Goal: Task Accomplishment & Management: Manage account settings

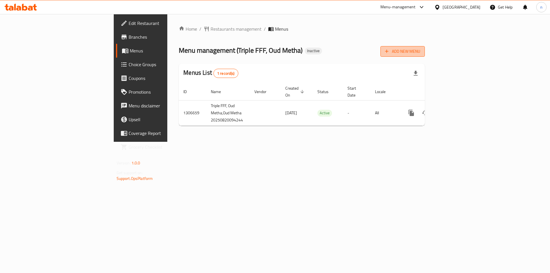
click at [420, 49] on span "Add New Menu" at bounding box center [402, 51] width 35 height 7
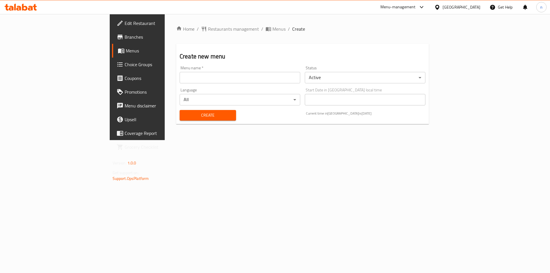
click at [180, 74] on input "text" at bounding box center [240, 77] width 121 height 11
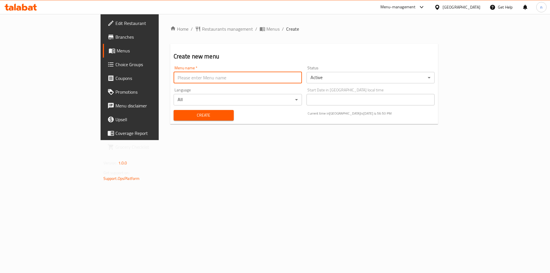
type input "20-8"
click at [178, 115] on span "Create" at bounding box center [203, 115] width 51 height 7
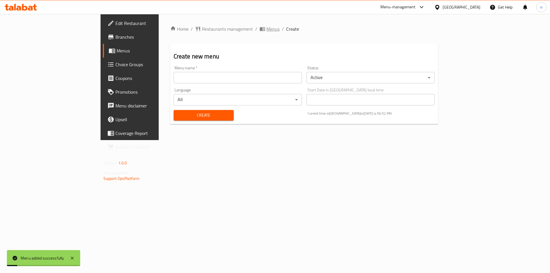
click at [259, 27] on span "Menus" at bounding box center [269, 28] width 20 height 7
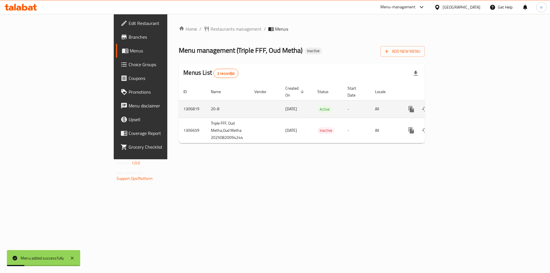
click at [456, 106] on icon "enhanced table" at bounding box center [452, 109] width 7 height 7
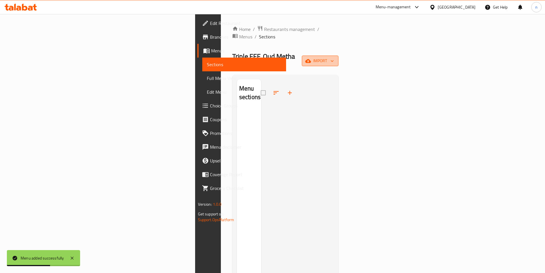
click at [334, 57] on span "import" at bounding box center [320, 60] width 27 height 7
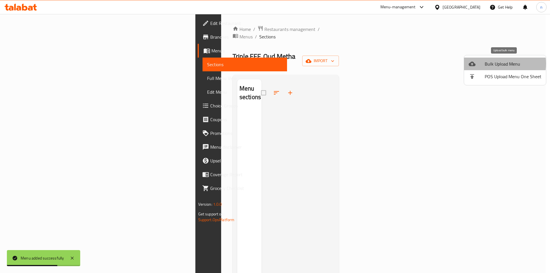
click at [491, 64] on span "Bulk Upload Menu" at bounding box center [512, 63] width 57 height 7
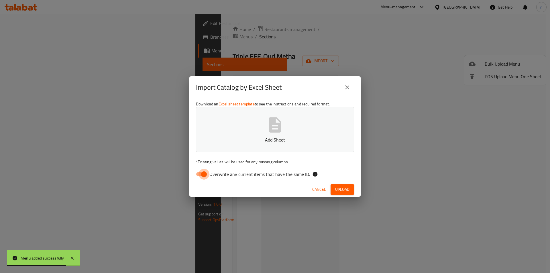
click at [207, 173] on input "Overwrite any current items that have the same ID." at bounding box center [204, 174] width 33 height 11
checkbox input "false"
click at [249, 143] on p "Add Sheet" at bounding box center [275, 139] width 140 height 7
click at [347, 192] on span "Upload" at bounding box center [342, 189] width 14 height 7
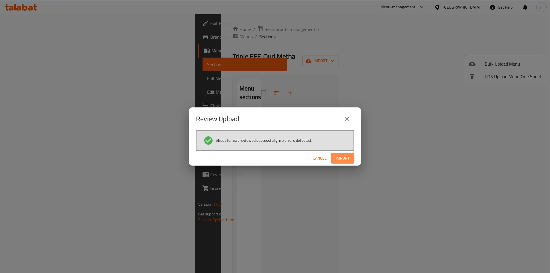
click at [340, 156] on span "Import" at bounding box center [343, 158] width 14 height 7
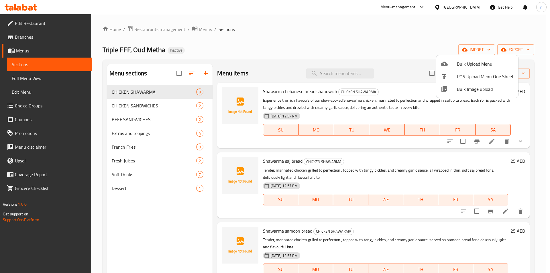
click at [149, 234] on div at bounding box center [275, 136] width 550 height 273
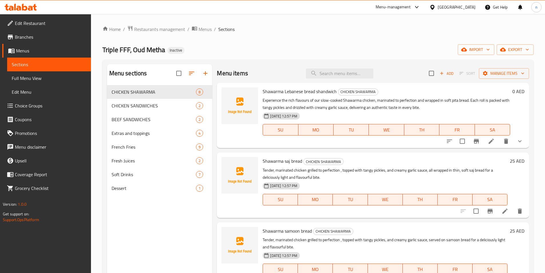
click at [46, 76] on span "Full Menu View" at bounding box center [49, 78] width 75 height 7
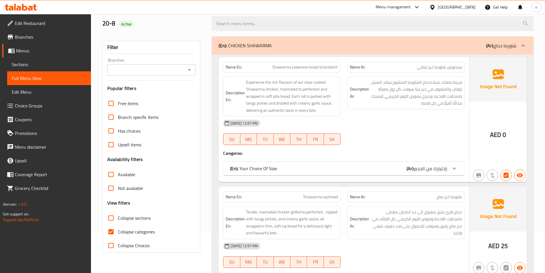
scroll to position [57, 0]
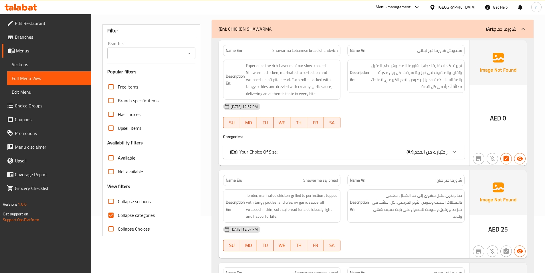
click at [146, 213] on span "Collapse categories" at bounding box center [136, 215] width 37 height 7
click at [118, 213] on input "Collapse categories" at bounding box center [111, 215] width 14 height 14
checkbox input "false"
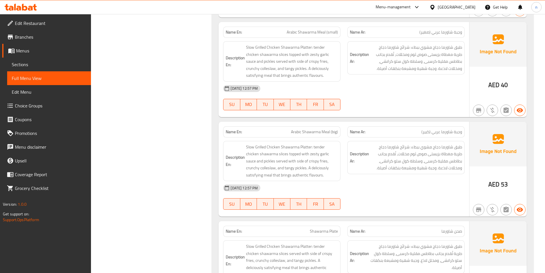
scroll to position [552, 0]
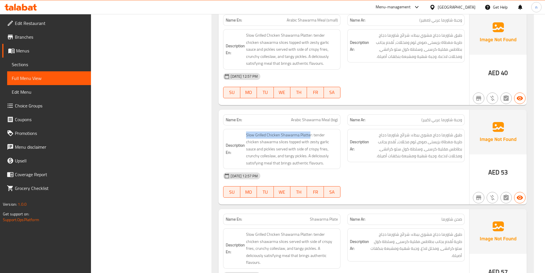
drag, startPoint x: 311, startPoint y: 135, endPoint x: 245, endPoint y: 133, distance: 65.3
click at [244, 134] on h6 "Description En: Slow Grilled Chicken Shawarma Platter: tender chicken shawarma …" at bounding box center [282, 148] width 112 height 35
copy span "Slow Grilled Chicken Shawarma Platte"
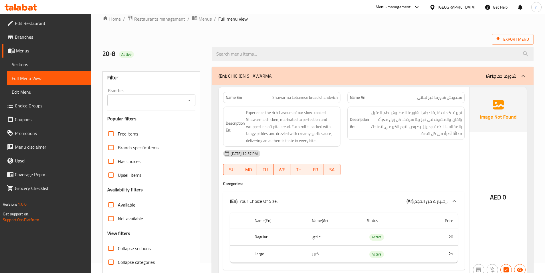
scroll to position [0, 0]
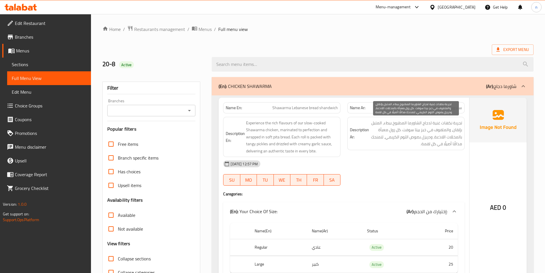
click at [386, 131] on span "تجربة نكهات غنية لدجاج الشاورما المطبوخ ببطء، المتبل بإتقان، والملفوف في خبز بي…" at bounding box center [416, 133] width 92 height 28
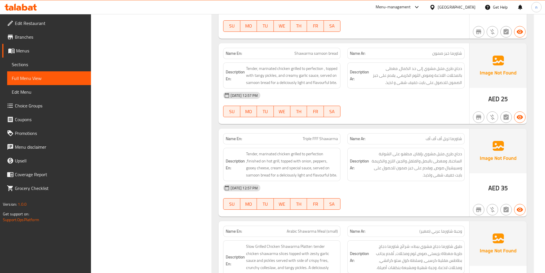
scroll to position [401, 0]
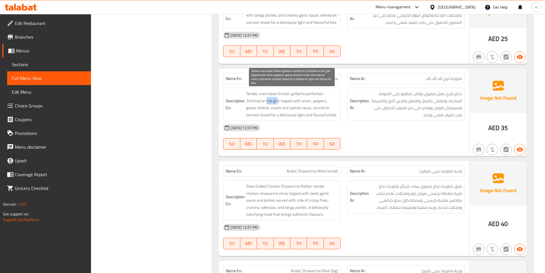
click at [267, 98] on span "Tender, marinated chicken grilled to perfection ,finished on hot grill, topped …" at bounding box center [292, 104] width 92 height 28
click at [275, 102] on span "Tender, marinated chicken grilled to perfection ,finished on hot grill, topped …" at bounding box center [292, 104] width 92 height 28
drag, startPoint x: 275, startPoint y: 102, endPoint x: 269, endPoint y: 107, distance: 8.5
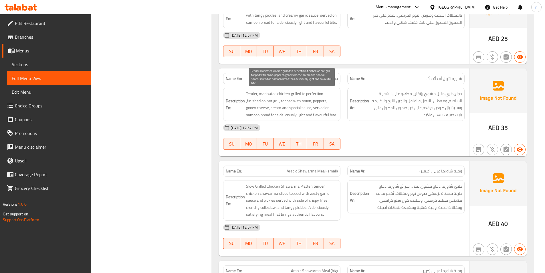
click at [269, 107] on span "Tender, marinated chicken grilled to perfection ,finished on hot grill, topped …" at bounding box center [292, 104] width 92 height 28
click at [275, 105] on span "Tender, marinated chicken grilled to perfection ,finished on hot grill, topped …" at bounding box center [292, 104] width 92 height 28
click at [276, 98] on span "Tender, marinated chicken grilled to perfection ,finished on hot grill, topped …" at bounding box center [292, 104] width 92 height 28
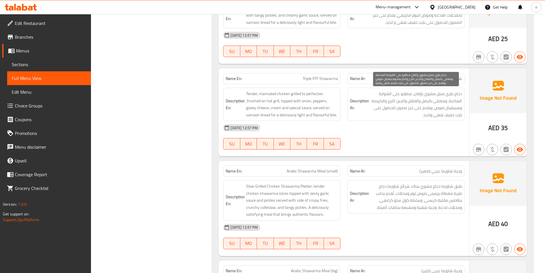
click at [386, 126] on div "[DATE] 12:57 PM" at bounding box center [344, 128] width 249 height 14
click at [309, 68] on div "Name En: Shawarma Lebanese bread shandwich Name Ar: سندويش شاورما خبز لبناني De…" at bounding box center [373, 120] width 322 height 850
click at [310, 84] on div "Description En: Tender, marinated chicken grilled to perfection ,finished on ho…" at bounding box center [282, 104] width 124 height 40
click at [309, 74] on div "Name En: Triple FFF Shawarma" at bounding box center [281, 78] width 117 height 11
drag, startPoint x: 314, startPoint y: 82, endPoint x: 315, endPoint y: 76, distance: 6.6
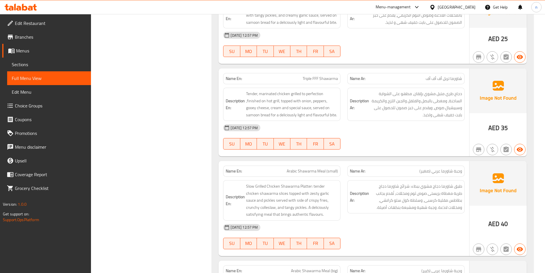
click at [314, 81] on div "Name En: Triple FFF Shawarma" at bounding box center [281, 78] width 117 height 11
click at [315, 76] on span "Triple FFF Shawarma" at bounding box center [320, 79] width 35 height 6
click at [325, 78] on span "Triple FFF Shawarma" at bounding box center [320, 79] width 35 height 6
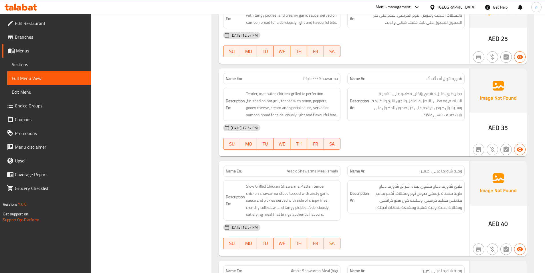
click at [332, 81] on span "Triple FFF Shawarma" at bounding box center [320, 79] width 35 height 6
click at [337, 88] on div "Description En: Tender, marinated chicken grilled to perfection ,finished on ho…" at bounding box center [281, 104] width 117 height 33
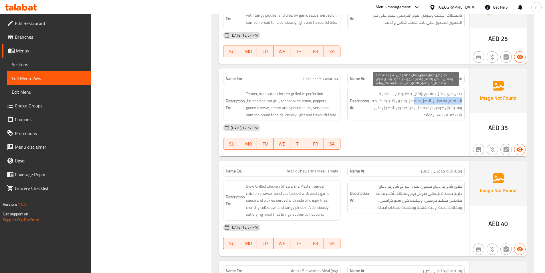
drag, startPoint x: 377, startPoint y: 94, endPoint x: 415, endPoint y: 99, distance: 38.2
click at [415, 99] on span "دجاج طري متبل مشوي بإتقان، مطهو على الشواية الساخنة، ومغطى بالبصل والفلفل والجب…" at bounding box center [416, 104] width 92 height 28
click at [407, 95] on span "دجاج طري متبل مشوي بإتقان، مطهو على الشواية الساخنة، ومغطى بالبصل والفلفل والجب…" at bounding box center [416, 104] width 92 height 28
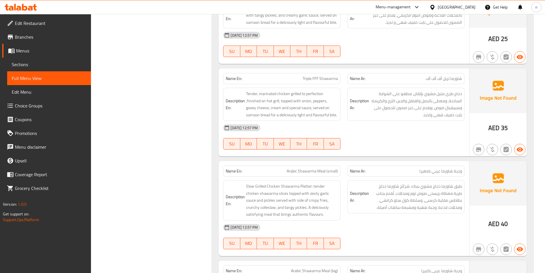
click at [316, 79] on span "Triple FFF Shawarma" at bounding box center [320, 79] width 35 height 6
copy span "Triple FFF Shawarma"
click at [281, 64] on div "Name En: Shawarma Lebanese bread shandwich Name Ar: سندويش شاورما خبز لبناني De…" at bounding box center [373, 120] width 322 height 850
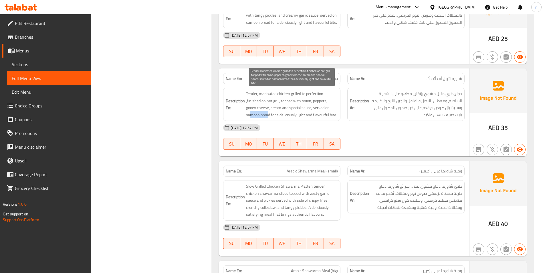
drag, startPoint x: 250, startPoint y: 115, endPoint x: 268, endPoint y: 118, distance: 18.3
click at [268, 118] on span "Tender, marinated chicken grilled to perfection ,finished on hot grill, topped …" at bounding box center [292, 104] width 92 height 28
click at [322, 115] on span "Tender, marinated chicken grilled to perfection ,finished on hot grill, topped …" at bounding box center [292, 104] width 92 height 28
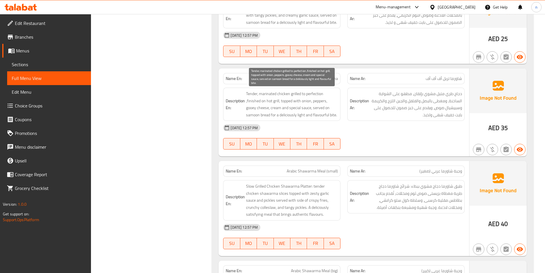
drag, startPoint x: 322, startPoint y: 115, endPoint x: 286, endPoint y: 111, distance: 36.6
click at [315, 106] on span "Tender, marinated chicken grilled to perfection ,finished on hot grill, topped …" at bounding box center [292, 104] width 92 height 28
click at [289, 116] on span "Tender, marinated chicken grilled to perfection ,finished on hot grill, topped …" at bounding box center [292, 104] width 92 height 28
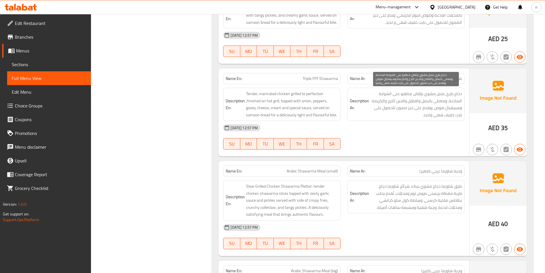
drag, startPoint x: 289, startPoint y: 116, endPoint x: 411, endPoint y: 115, distance: 122.5
click at [411, 115] on span "دجاج طري متبل مشوي بإتقان، مطهو على الشواية الساخنة، ومغطى بالبصل والفلفل والجب…" at bounding box center [416, 104] width 92 height 28
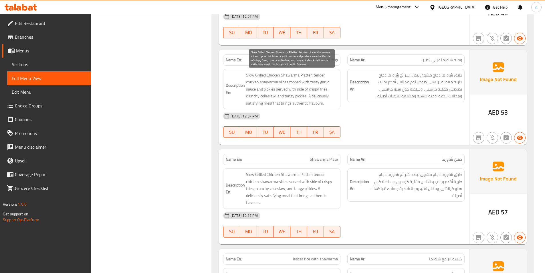
scroll to position [601, 0]
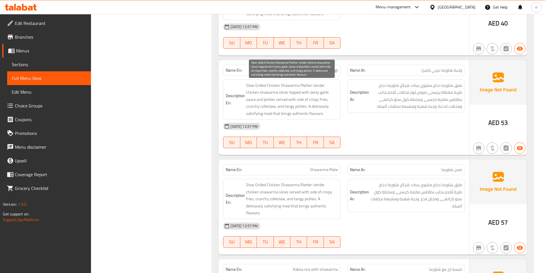
click at [319, 99] on span "Slow Grilled Chicken Shawarma Platter: tender chicken shawarma slices topped wi…" at bounding box center [292, 99] width 92 height 35
click at [311, 105] on span "Slow Grilled Chicken Shawarma Platter: tender chicken shawarma slices topped wi…" at bounding box center [292, 99] width 92 height 35
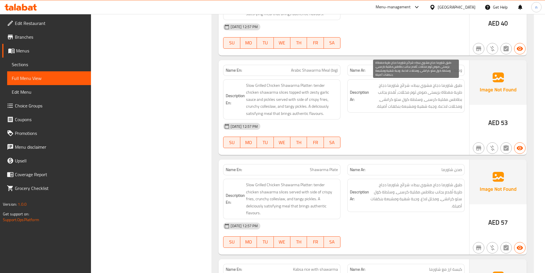
click at [432, 97] on span "طبق شاورما دجاج مشوي ببطء: شرائح شاورما دجاج طرية مغطاة بزيستى صوص ثوم مخللات، …" at bounding box center [416, 96] width 92 height 28
click at [432, 100] on span "طبق شاورما دجاج مشوي ببطء: شرائح شاورما دجاج طرية مغطاة بزيستى صوص ثوم مخللات، …" at bounding box center [416, 96] width 92 height 28
click at [433, 100] on span "طبق شاورما دجاج مشوي ببطء: شرائح شاورما دجاج طرية مغطاة بزيستى صوص ثوم مخللات، …" at bounding box center [416, 96] width 92 height 28
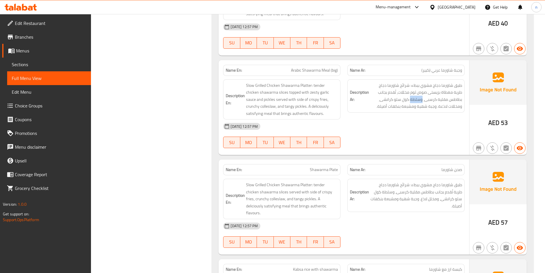
click at [320, 70] on span "Arabic Shawarma Meal (big)" at bounding box center [314, 70] width 47 height 6
copy span "Arabic Shawarma Meal (big)"
click at [342, 72] on div "Name En: Arabic Shawarma Meal (big)" at bounding box center [282, 70] width 124 height 18
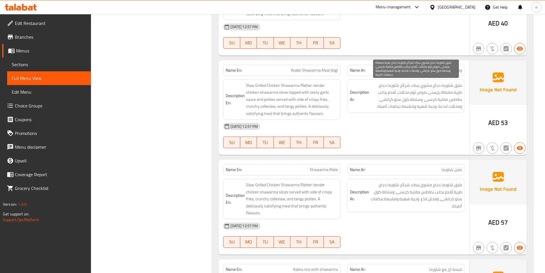
click at [433, 98] on span "طبق شاورما دجاج مشوي ببطء: شرائح شاورما دجاج طرية مغطاة بزيستى صوص ثوم مخللات، …" at bounding box center [416, 96] width 92 height 28
click at [435, 93] on span "طبق شاورما دجاج مشوي ببطء: شرائح شاورما دجاج طرية مغطاة بزيستى صوص ثوم مخللات، …" at bounding box center [416, 96] width 92 height 28
click at [431, 97] on span "طبق شاورما دجاج مشوي ببطء: شرائح شاورما دجاج طرية مغطاة بزيستى صوص ثوم مخللات، …" at bounding box center [416, 96] width 92 height 28
click at [432, 100] on span "طبق شاورما دجاج مشوي ببطء: شرائح شاورما دجاج طرية مغطاة بزيستى صوص ثوم مخللات، …" at bounding box center [416, 96] width 92 height 28
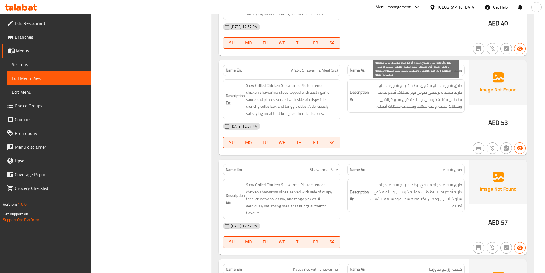
click at [367, 112] on div "Description Ar: طبق شاورما دجاج مشوي ببطء: شرائح شاورما دجاج طرية مغطاة بزيستى …" at bounding box center [406, 95] width 117 height 33
drag, startPoint x: 453, startPoint y: 107, endPoint x: 385, endPoint y: 109, distance: 67.9
click at [385, 109] on span "طبق شاورما دجاج مشوي ببطء: شرائح شاورما دجاج طرية مغطاة بزيستى صوص ثوم مخللات، …" at bounding box center [416, 96] width 92 height 28
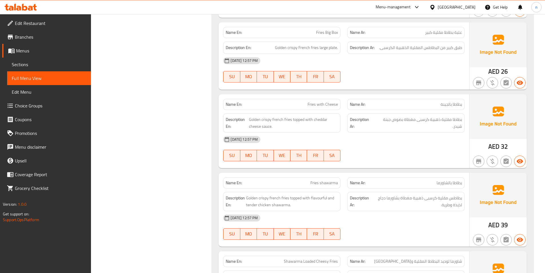
scroll to position [2405, 0]
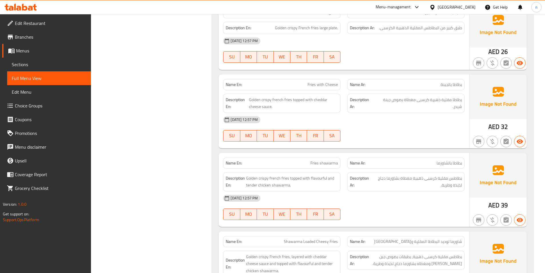
copy span "Fries with Cheese"
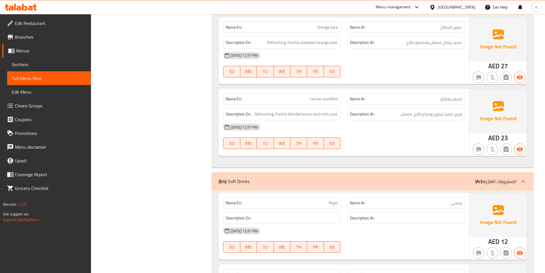
scroll to position [2777, 0]
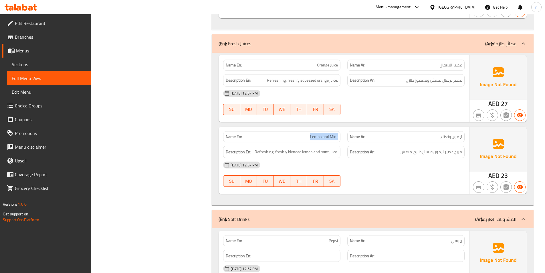
drag, startPoint x: 307, startPoint y: 125, endPoint x: 340, endPoint y: 135, distance: 34.7
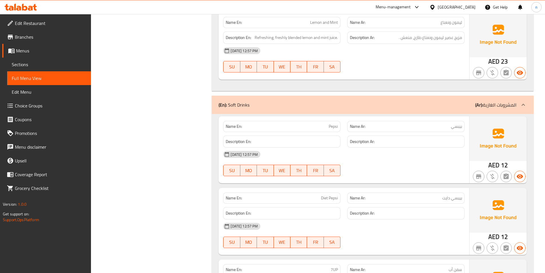
scroll to position [2949, 0]
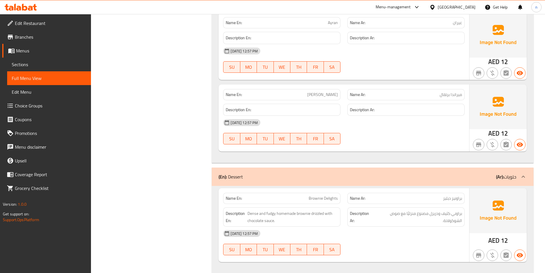
scroll to position [3358, 0]
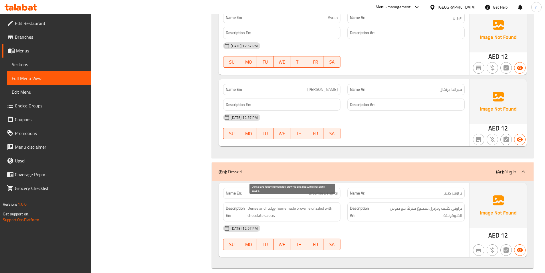
click at [273, 205] on span "Dense and fudgy homemade brownie drizzled with chocolate sauce." at bounding box center [293, 212] width 91 height 14
click at [274, 205] on span "Dense and fudgy homemade brownie drizzled with chocolate sauce." at bounding box center [293, 212] width 91 height 14
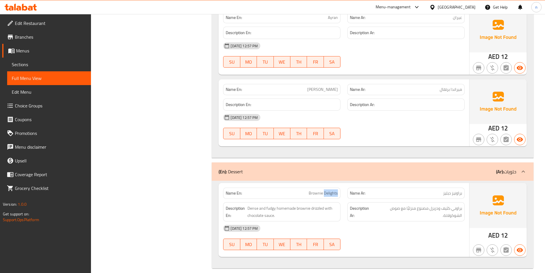
copy span "Brownie Delights"
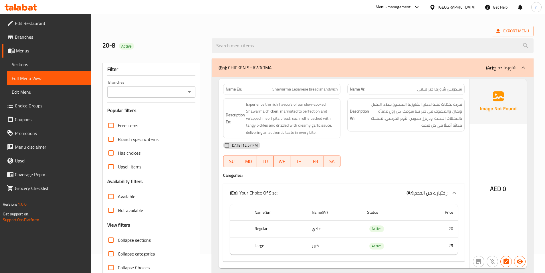
scroll to position [39, 0]
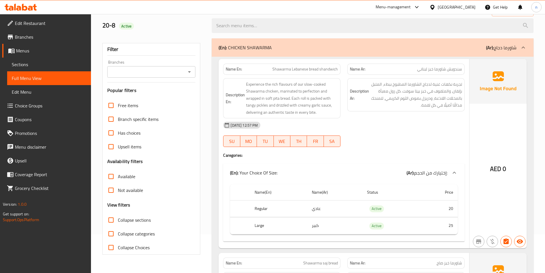
click at [31, 58] on link "Sections" at bounding box center [49, 65] width 84 height 14
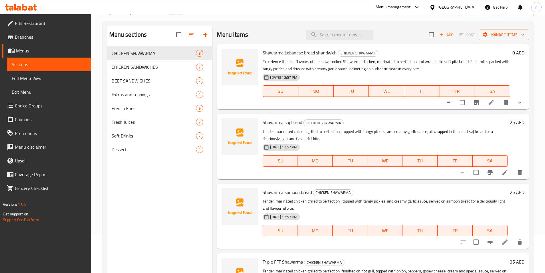
click at [40, 78] on span "Full Menu View" at bounding box center [49, 78] width 75 height 7
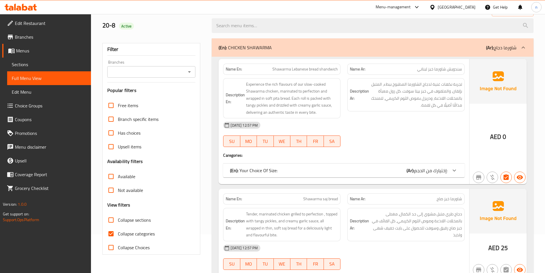
click at [139, 233] on span "Collapse categories" at bounding box center [136, 233] width 37 height 7
click at [118, 233] on input "Collapse categories" at bounding box center [111, 234] width 14 height 14
checkbox input "false"
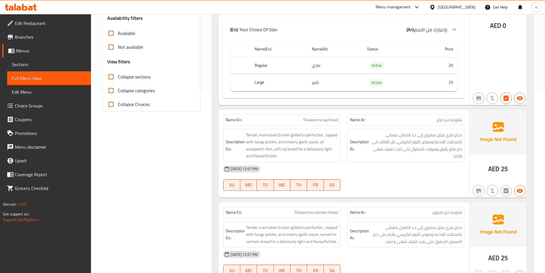
scroll to position [239, 0]
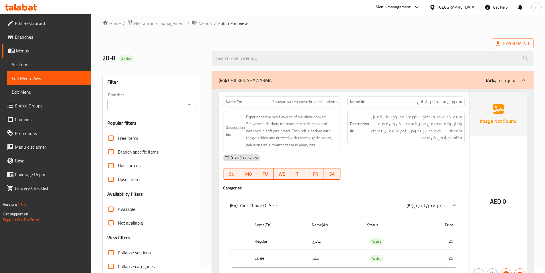
scroll to position [0, 0]
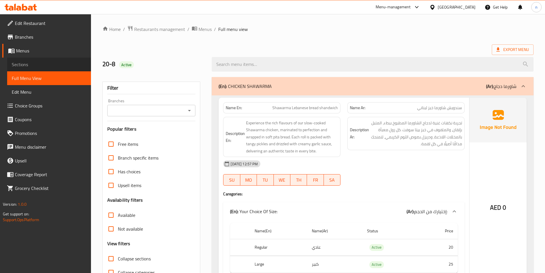
click at [34, 60] on link "Sections" at bounding box center [49, 65] width 84 height 14
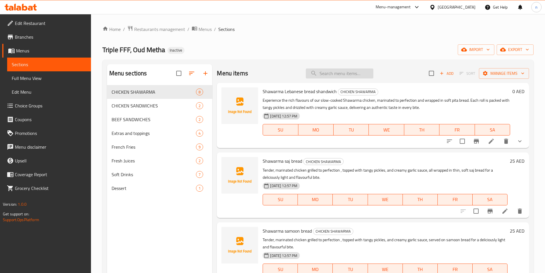
click at [329, 74] on input "search" at bounding box center [340, 73] width 68 height 10
paste input "Triple FFF Shawarma"
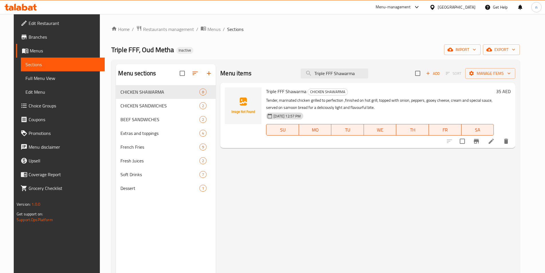
type input "Triple FFF Shawarma"
click at [500, 140] on li at bounding box center [492, 141] width 16 height 10
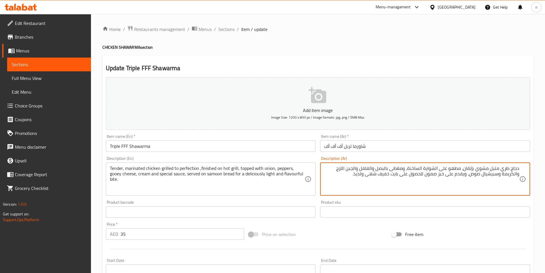
click at [423, 180] on textarea "دجاج طري متبل مشوي بإتقان، مطهو على الشواية الساخنة، ومغطى بالبصل والفلفل والجب…" at bounding box center [421, 178] width 195 height 27
click at [401, 176] on textarea "دجاج طري متبل مشوي بإتقان، مطهو على الشواية الساخنة، ومغطى بالبصل والفلفل والجب…" at bounding box center [421, 178] width 195 height 27
click at [230, 31] on span "Sections" at bounding box center [226, 29] width 16 height 7
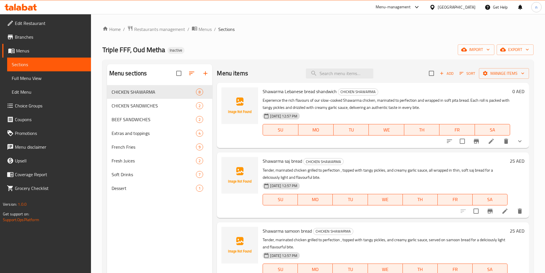
click at [51, 76] on span "Full Menu View" at bounding box center [49, 78] width 75 height 7
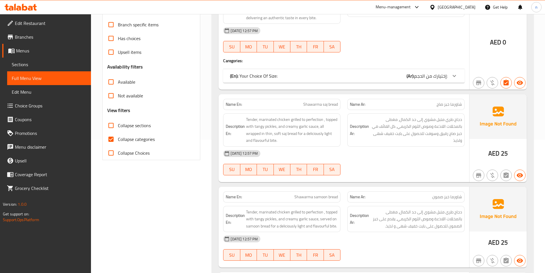
scroll to position [143, 0]
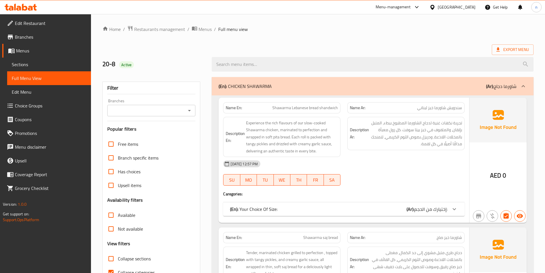
click at [18, 60] on link "Sections" at bounding box center [49, 65] width 84 height 14
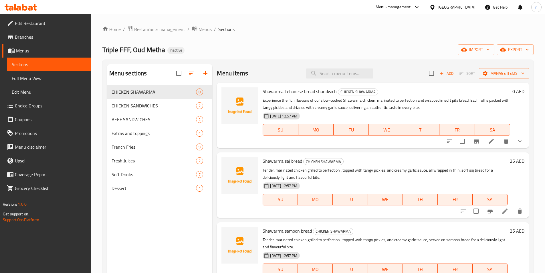
click at [365, 42] on div "Home / Restaurants management / Menus / Sections Triple FFF, Oud Metha Inactive…" at bounding box center [317, 183] width 431 height 316
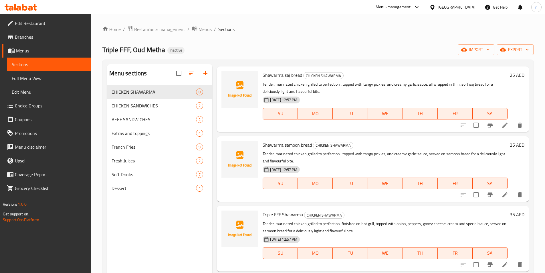
scroll to position [172, 0]
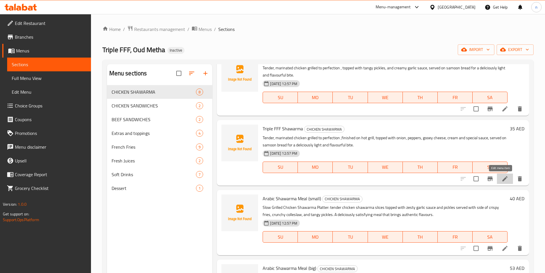
click at [502, 180] on icon at bounding box center [505, 178] width 7 height 7
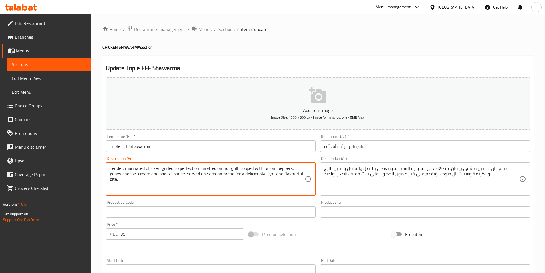
click at [167, 167] on textarea "Tender, marinated chicken grilled to perfection ,finished on hot grill, topped …" at bounding box center [207, 178] width 195 height 27
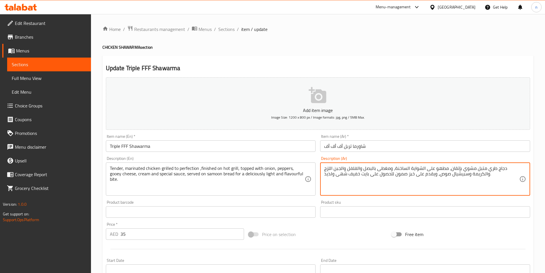
drag, startPoint x: 411, startPoint y: 165, endPoint x: 418, endPoint y: 172, distance: 9.1
click at [412, 166] on textarea "دجاج طري متبل مشوي بإتقان، مطهو على الشواية الساخنة، ومغطى بالبصل والفلفل والجب…" at bounding box center [421, 178] width 195 height 27
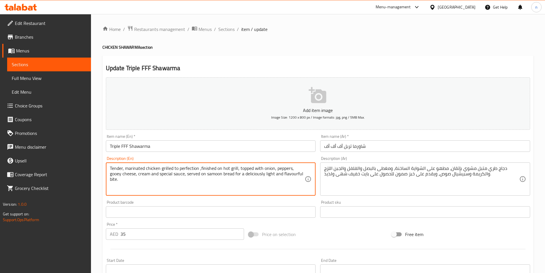
click at [233, 169] on textarea "Tender, marinated chicken grilled to perfection ,finished on hot grill, topped …" at bounding box center [207, 178] width 195 height 27
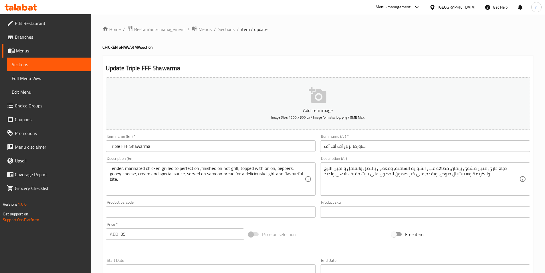
drag, startPoint x: 212, startPoint y: 169, endPoint x: 208, endPoint y: 169, distance: 4.9
click at [212, 169] on textarea "Tender, marinated chicken grilled to perfection ,finished on hot grill, topped …" at bounding box center [207, 178] width 195 height 27
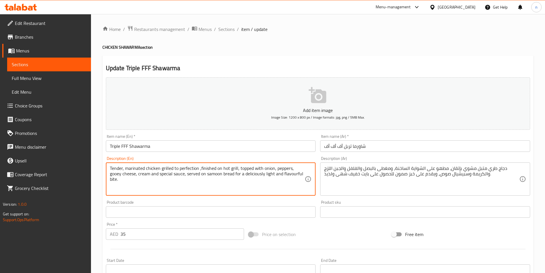
drag, startPoint x: 201, startPoint y: 168, endPoint x: 212, endPoint y: 170, distance: 11.0
click at [220, 170] on textarea "Tender, marinated chicken grilled to perfection ,finished on hot grill, topped …" at bounding box center [207, 178] width 195 height 27
click at [205, 169] on textarea "Tender, marinated chicken grilled to perfection ,finished on hot grill, topped …" at bounding box center [207, 178] width 195 height 27
drag, startPoint x: 200, startPoint y: 168, endPoint x: 237, endPoint y: 170, distance: 37.0
click at [237, 170] on textarea "Tender, marinated chicken grilled to perfection ,finished on hot grill, topped …" at bounding box center [207, 178] width 195 height 27
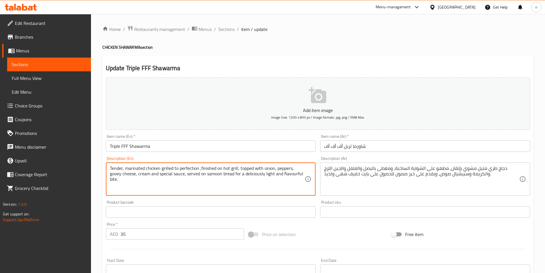
click at [273, 177] on textarea "Tender, marinated chicken grilled to perfection ,finished on hot grill, topped …" at bounding box center [207, 178] width 195 height 27
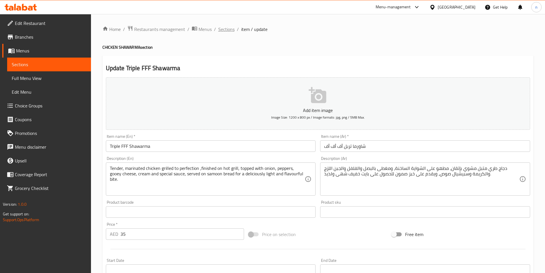
click at [228, 26] on span "Sections" at bounding box center [226, 29] width 16 height 7
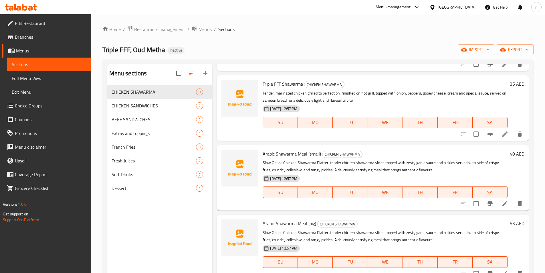
scroll to position [258, 0]
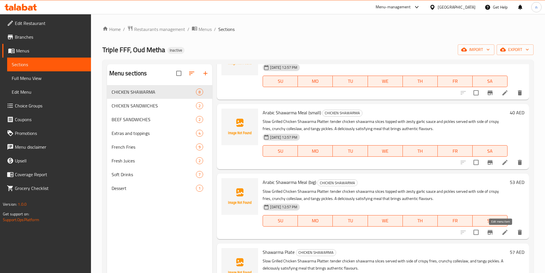
click at [502, 235] on icon at bounding box center [505, 232] width 7 height 7
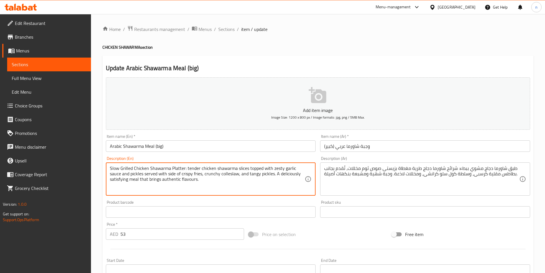
drag, startPoint x: 338, startPoint y: 176, endPoint x: 253, endPoint y: 174, distance: 84.5
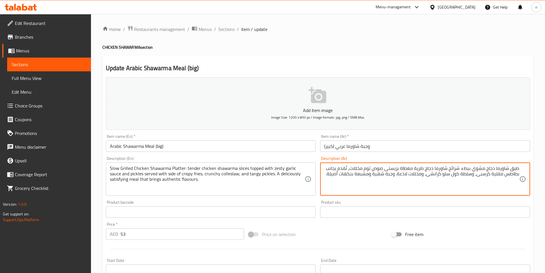
click at [420, 182] on textarea "طبق شاورما دجاج مشوي ببطء: شرائح شاورما دجاج طرية مغطاة بزيستى صوص ثوم مخللات، …" at bounding box center [421, 178] width 195 height 27
click at [231, 30] on span "Sections" at bounding box center [226, 29] width 16 height 7
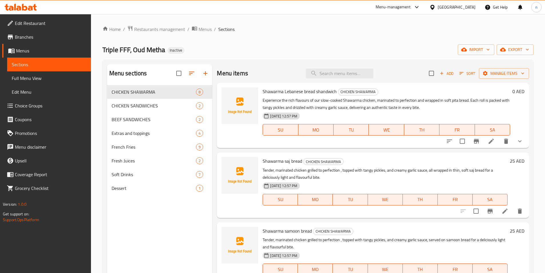
click at [540, 213] on div "Home / Restaurants management / Menus / Sections Triple FFF, Oud Metha Inactive…" at bounding box center [318, 183] width 454 height 339
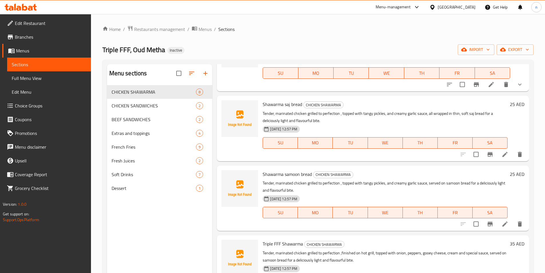
scroll to position [57, 0]
click at [127, 180] on div "Soft Drinks 7" at bounding box center [160, 174] width 106 height 14
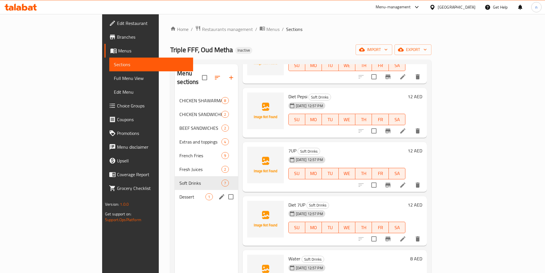
click at [180, 193] on span "Dessert" at bounding box center [193, 196] width 26 height 7
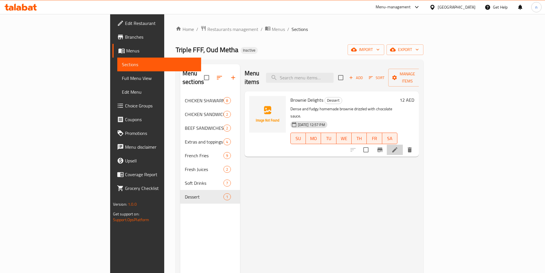
click at [403, 145] on li at bounding box center [395, 150] width 16 height 10
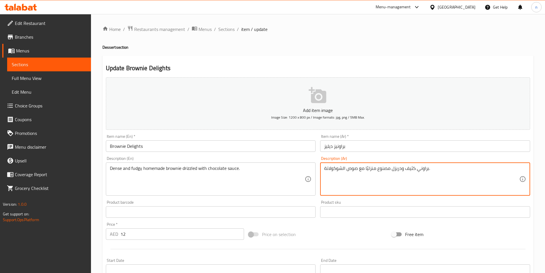
drag, startPoint x: 404, startPoint y: 171, endPoint x: 405, endPoint y: 174, distance: 3.4
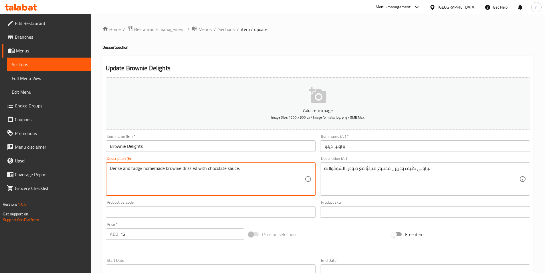
click at [136, 170] on textarea "Dense and fudgy homemade brownie drizzled with chocolate sauce." at bounding box center [207, 178] width 195 height 27
click at [150, 170] on textarea "Dense and fudgy homemade brownie drizzled with chocolate sauce." at bounding box center [207, 178] width 195 height 27
drag, startPoint x: 182, startPoint y: 168, endPoint x: 96, endPoint y: 180, distance: 86.4
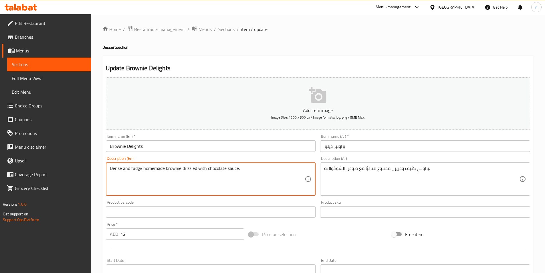
click at [96, 180] on div "Home / Restaurants management / Menus / Sections / item / update Dessert sectio…" at bounding box center [318, 209] width 454 height 391
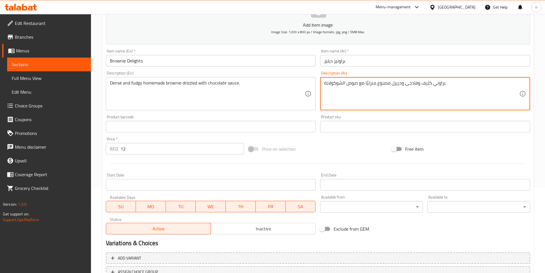
scroll to position [86, 0]
click at [403, 87] on textarea "براوني كثيف وفادجى ودريزل مصنوع منزليًا مع صوص الشوكولاتة." at bounding box center [421, 93] width 195 height 27
drag, startPoint x: 402, startPoint y: 85, endPoint x: 405, endPoint y: 94, distance: 8.8
click at [403, 86] on textarea "براوني كثيف وفادجى ودريزل مصنوع منزليًا مع صوص الشوكولاتة." at bounding box center [421, 93] width 195 height 27
type textarea "براوني كثيف وفادجى دريزل مصنوع منزليًا مع صوص الشوكولاتة."
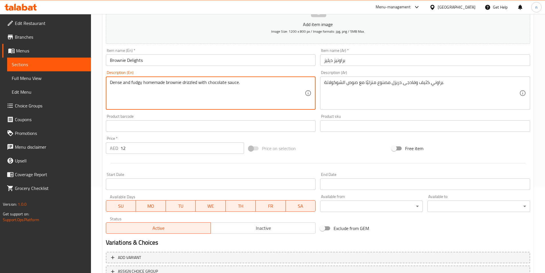
click at [223, 83] on textarea "Dense and fudgy homemade brownie drizzled with chocolate sauce." at bounding box center [207, 93] width 195 height 27
click at [288, 101] on textarea "Dense and fudgy homemade brownie drizzled with chocolate sauce." at bounding box center [207, 93] width 195 height 27
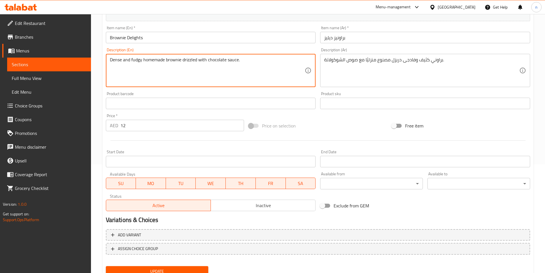
scroll to position [132, 0]
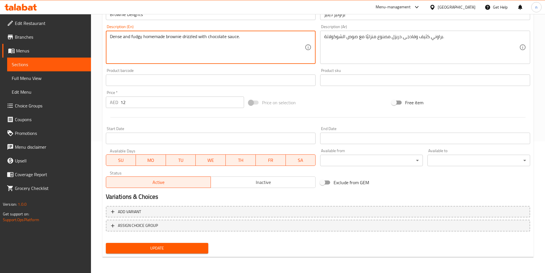
click at [179, 247] on span "Update" at bounding box center [158, 248] width 94 height 7
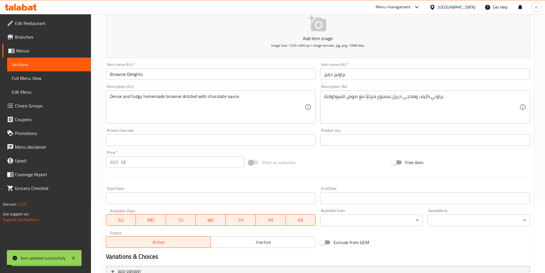
scroll to position [0, 0]
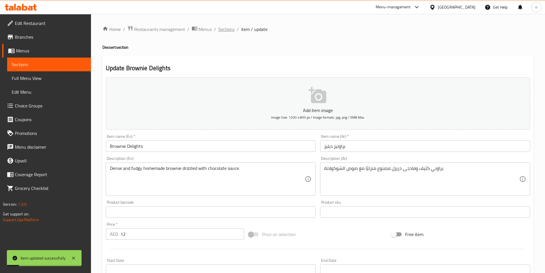
click at [232, 29] on span "Sections" at bounding box center [226, 29] width 16 height 7
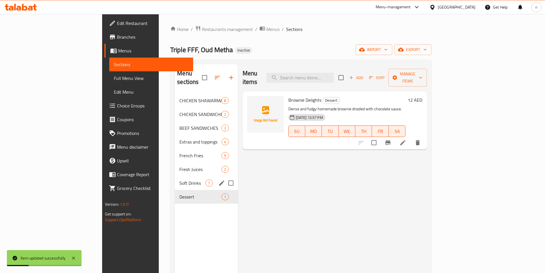
click at [180, 180] on span "Soft Drinks" at bounding box center [193, 183] width 26 height 7
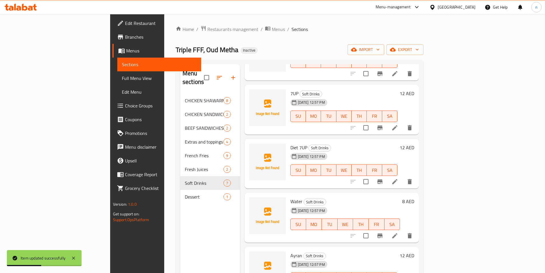
scroll to position [119, 0]
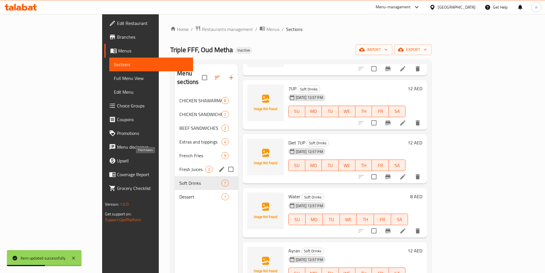
click at [180, 166] on span "Fresh Juices" at bounding box center [193, 169] width 26 height 7
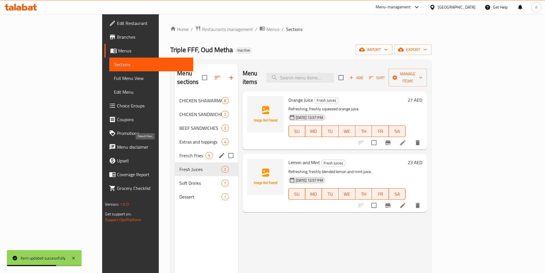
click at [180, 152] on span "French Fries" at bounding box center [193, 155] width 26 height 7
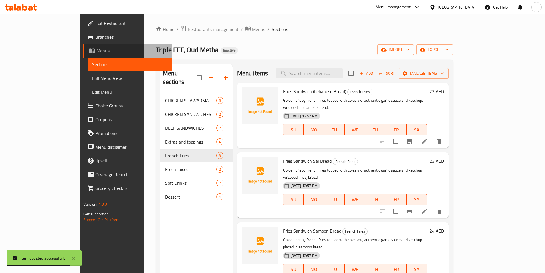
click at [96, 52] on span "Menus" at bounding box center [131, 50] width 70 height 7
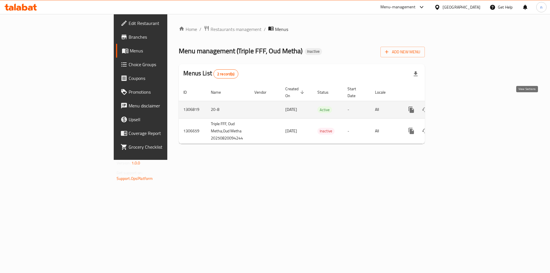
click at [455, 107] on icon "enhanced table" at bounding box center [452, 109] width 5 height 5
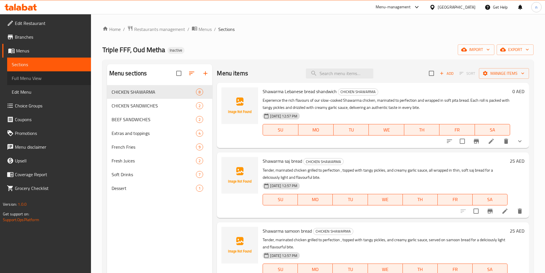
click at [25, 79] on span "Full Menu View" at bounding box center [49, 78] width 75 height 7
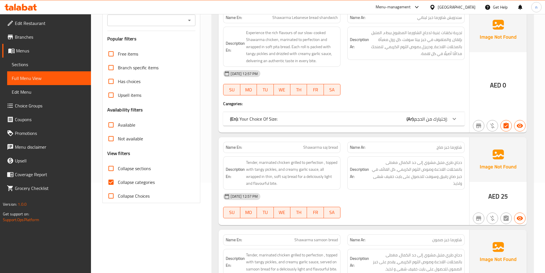
scroll to position [115, 0]
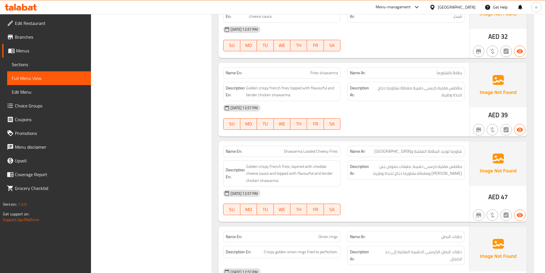
scroll to position [2176, 0]
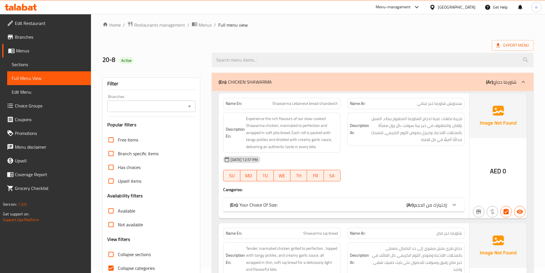
scroll to position [0, 0]
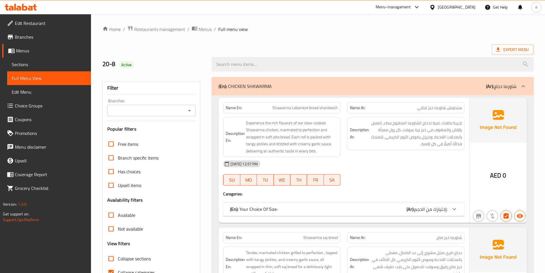
click at [37, 65] on span "Sections" at bounding box center [49, 64] width 75 height 7
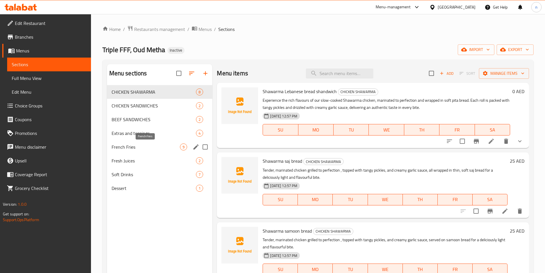
click at [147, 147] on span "French Fries" at bounding box center [146, 146] width 69 height 7
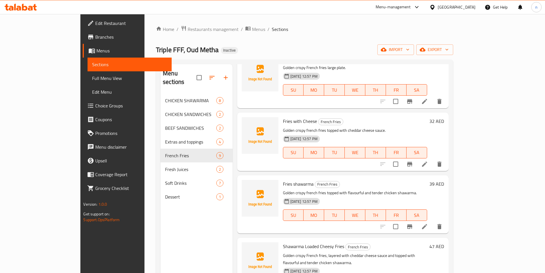
scroll to position [247, 0]
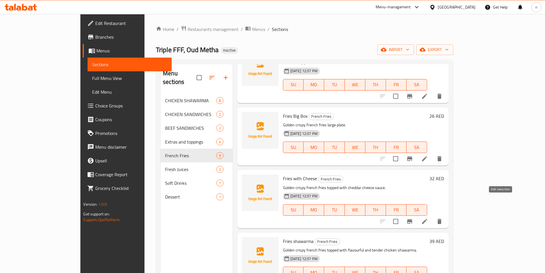
click at [428, 218] on icon at bounding box center [424, 221] width 7 height 7
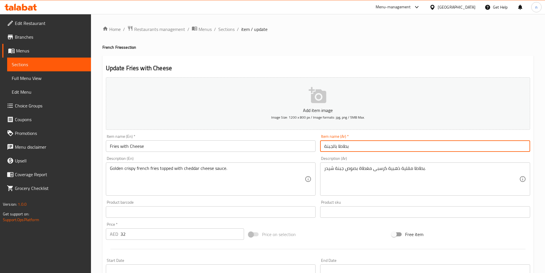
click at [337, 149] on input "بطاطا بالجبنة" at bounding box center [425, 145] width 210 height 11
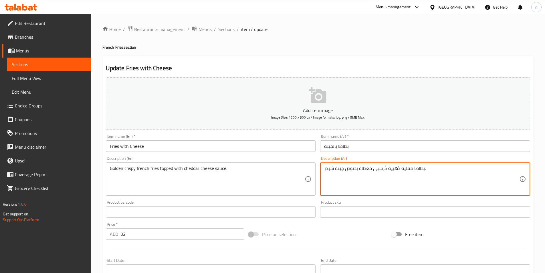
click at [401, 170] on textarea "بطاطا مقلية ذهبية كرسبى مغطاة بصوص جبنة شيدر." at bounding box center [421, 178] width 195 height 27
click at [337, 144] on input "بطاطا بالجبنة" at bounding box center [425, 145] width 210 height 11
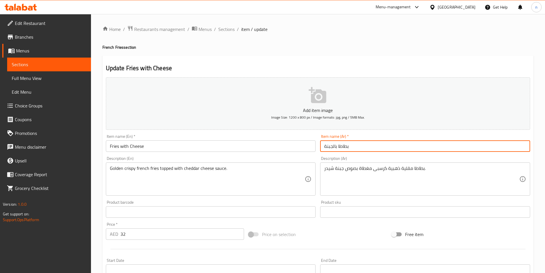
click at [339, 148] on input "بطاطا بالجبنة" at bounding box center [425, 145] width 210 height 11
type input "بطاطا مقلية بالجبنة"
click at [273, 134] on div "Item name (En)   * Fries with Cheese Item name (En) *" at bounding box center [211, 143] width 215 height 22
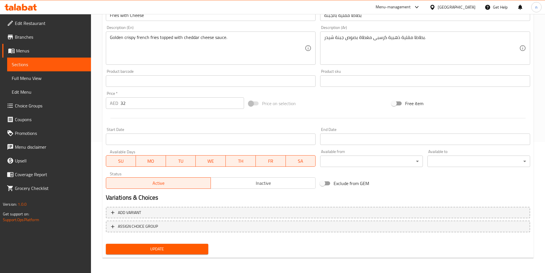
scroll to position [132, 0]
click at [179, 250] on span "Update" at bounding box center [158, 248] width 94 height 7
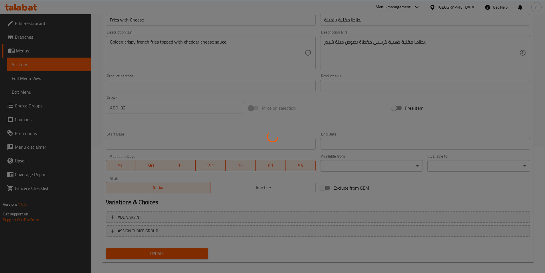
scroll to position [0, 0]
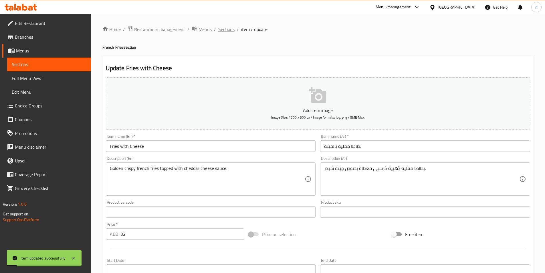
click at [228, 26] on span "Sections" at bounding box center [226, 29] width 16 height 7
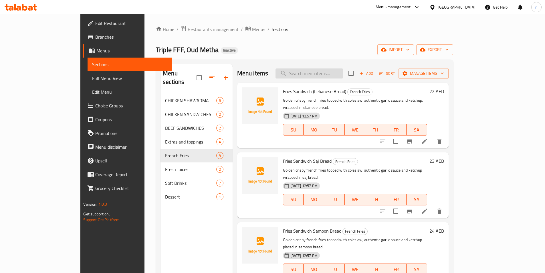
click at [332, 78] on input "search" at bounding box center [310, 73] width 68 height 10
paste input "Arabic Shawarma Meal (big)"
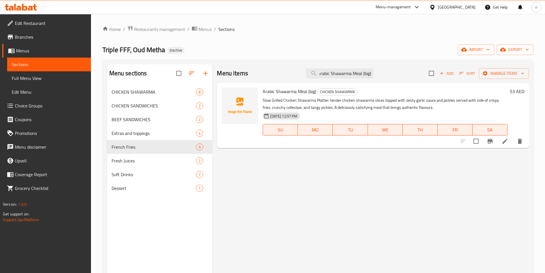
type input "Arabic Shawarma Meal (big)"
click at [505, 146] on li at bounding box center [505, 141] width 16 height 10
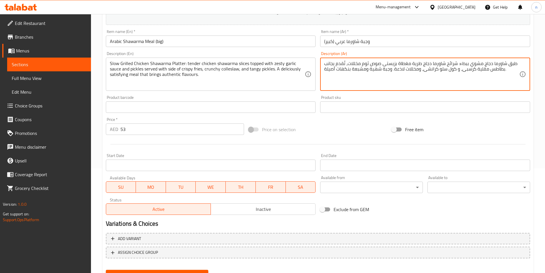
scroll to position [132, 0]
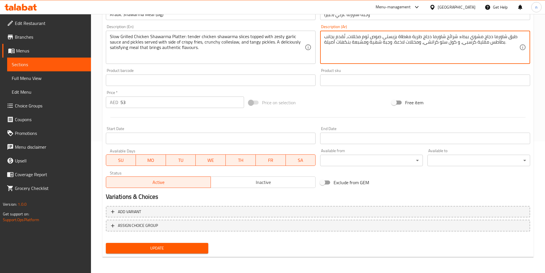
type textarea "طبق شاورما دجاج مشوي ببطء: شرائح شاورما دجاج طرية مغطاة بزيستى صوص ثوم مخللات، …"
click at [177, 248] on span "Update" at bounding box center [158, 248] width 94 height 7
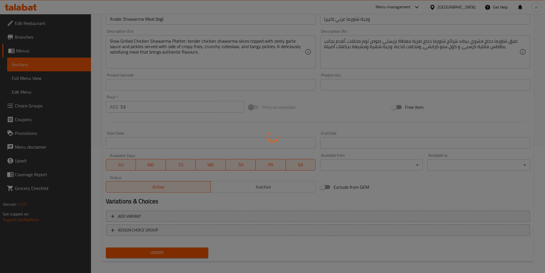
scroll to position [0, 0]
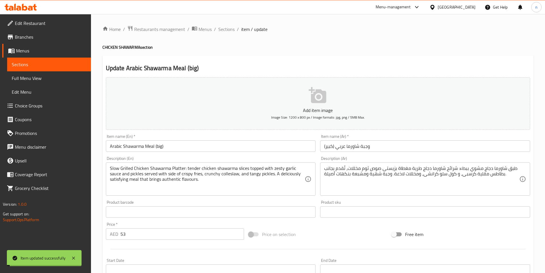
click at [242, 29] on span "item / update" at bounding box center [254, 29] width 26 height 7
click at [227, 30] on span "Sections" at bounding box center [226, 29] width 16 height 7
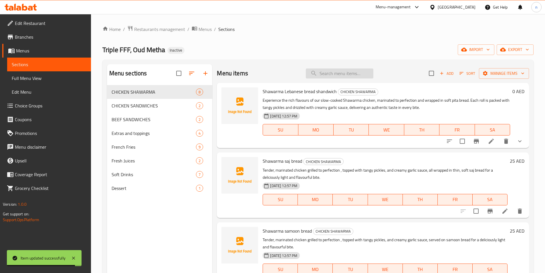
click at [345, 74] on input "search" at bounding box center [340, 73] width 68 height 10
paste input "Triple FFF Shawarma"
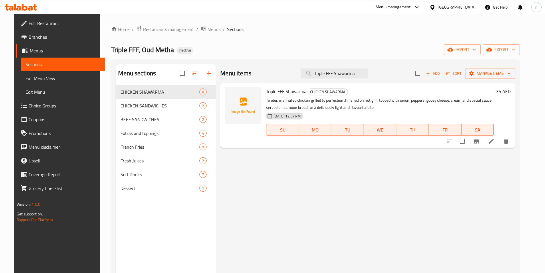
type input "Triple FFF Shawarma"
click at [500, 141] on li at bounding box center [492, 141] width 16 height 10
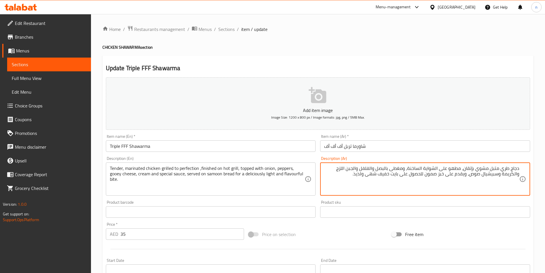
click at [428, 179] on textarea "دجاج طري متبل مشوي بإتقان، مطهو على الشواية الساخنة، ومغطى بالبصل والفلفل والجب…" at bounding box center [421, 178] width 195 height 27
click at [362, 178] on textarea "دجاج طري متبل مشوي بإتقان، مطهو على الشواية الساخنة، ومغطى بالبصل والفلفل والجب…" at bounding box center [421, 178] width 195 height 27
drag, startPoint x: 467, startPoint y: 169, endPoint x: 471, endPoint y: 176, distance: 8.5
click at [467, 169] on textarea "دجاج طري متبل مشوي بإتقان، مطهو على الشواية الساخنة، ومغطى بالبصل والفلفل والجب…" at bounding box center [421, 178] width 195 height 27
click at [465, 171] on textarea "دجاج طري متبل مشوي بإتقان، مطهو على الشواية الساخنة، ومغطى بالبصل والفلفل والجب…" at bounding box center [421, 178] width 195 height 27
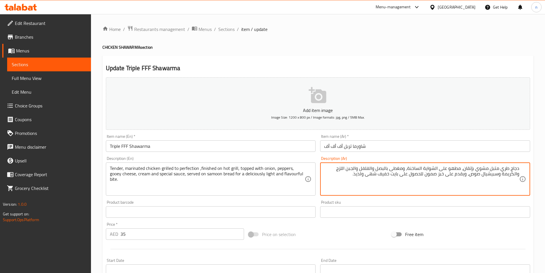
click at [466, 172] on textarea "دجاج طري متبل مشوي بإتقان، مطهو على الشواية الساخنة، ومغطى بالبصل والفلفل والجب…" at bounding box center [421, 178] width 195 height 27
drag, startPoint x: 465, startPoint y: 170, endPoint x: 470, endPoint y: 177, distance: 8.1
click at [465, 171] on textarea "دجاج طري متبل مشوي بإتقان، مطهو على الشواية الساخنة، ومغطى بالبصل والفلفل والجب…" at bounding box center [421, 178] width 195 height 27
type textarea "دجاج طري متبل مشوي الى حد الكمال ، مطهو على الشواية الساخنة، ومغطى بالبصل والفل…"
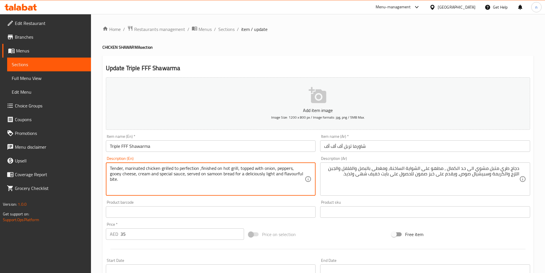
drag, startPoint x: 110, startPoint y: 168, endPoint x: 145, endPoint y: 186, distance: 39.3
click at [142, 174] on textarea "Tender, marinated chicken grilled to perfection ,finished on hot grill, topped …" at bounding box center [207, 178] width 195 height 27
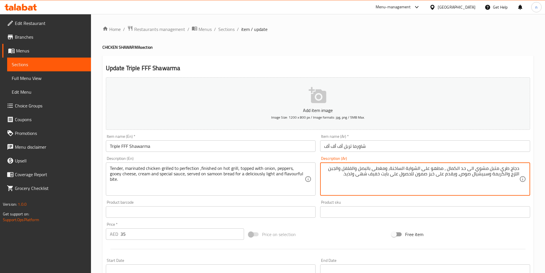
click at [359, 170] on textarea "دجاج طري متبل مشوي الى حد الكمال ، مطهو على الشواية الساخنة، ومغطى بالبصل والفل…" at bounding box center [421, 178] width 195 height 27
click at [407, 169] on textarea "دجاج طري متبل مشوي الى حد الكمال ، مطهو على الشواية الساخنة، ومغطى بالبصل والفل…" at bounding box center [421, 178] width 195 height 27
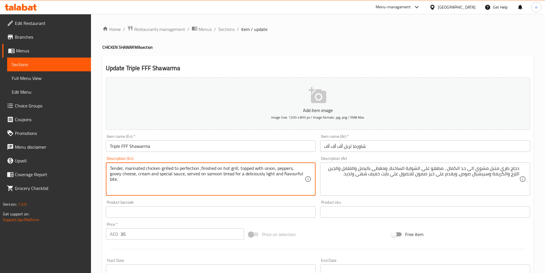
drag, startPoint x: 236, startPoint y: 169, endPoint x: 218, endPoint y: 169, distance: 18.0
click at [231, 167] on textarea "Tender, marinated chicken grilled to perfection ,finished on hot grill, topped …" at bounding box center [207, 178] width 195 height 27
drag, startPoint x: 237, startPoint y: 167, endPoint x: 200, endPoint y: 167, distance: 36.7
click at [200, 167] on textarea "Tender, marinated chicken grilled to perfection ,finished on hot grill, topped …" at bounding box center [207, 178] width 195 height 27
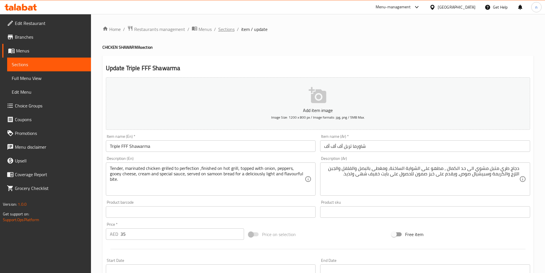
click at [227, 31] on span "Sections" at bounding box center [226, 29] width 16 height 7
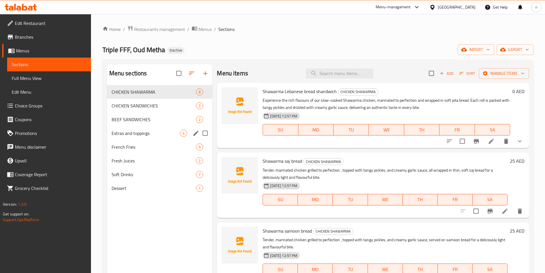
click at [142, 130] on span "Extras and toppings" at bounding box center [146, 133] width 69 height 7
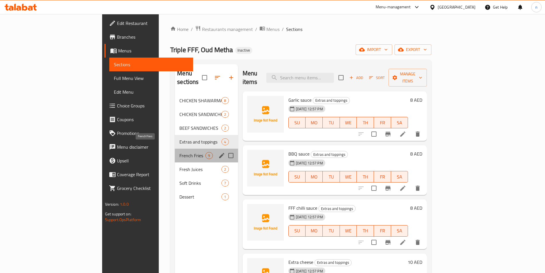
click at [180, 152] on span "French Fries" at bounding box center [193, 155] width 26 height 7
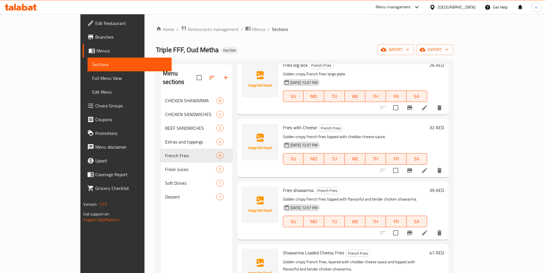
scroll to position [304, 0]
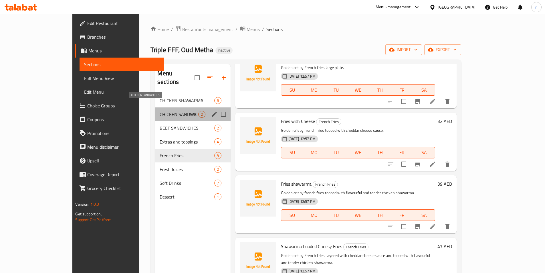
click at [160, 111] on span "CHICKEN SANDWICHES" at bounding box center [179, 114] width 38 height 7
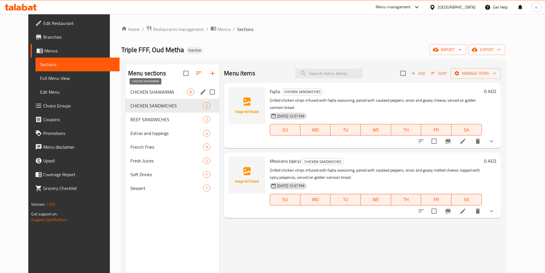
click at [131, 91] on span "CHICKEN SHAWARMA" at bounding box center [159, 91] width 57 height 7
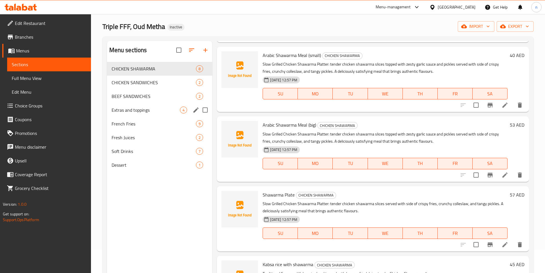
scroll to position [23, 0]
click at [130, 100] on div "BEEF SANDWICHES 2" at bounding box center [160, 97] width 106 height 14
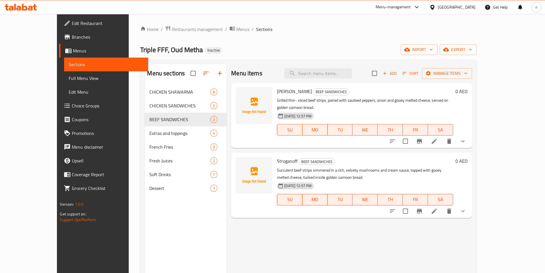
click at [438, 138] on icon at bounding box center [434, 141] width 7 height 7
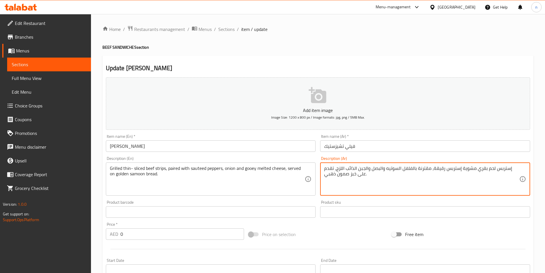
drag, startPoint x: 442, startPoint y: 170, endPoint x: 422, endPoint y: 171, distance: 19.5
click at [422, 171] on textarea "إستربس لحم بقري مشوية إستربس رقيقة، مقترنة بالفلفل السوتيه والبصل والجبن الذائب…" at bounding box center [421, 178] width 195 height 27
click at [452, 169] on textarea "إستربس لحم بقري مشوية إستربس رقيقة، مقترنة بالفلفل السوتيه والبصل والجبن الذائب…" at bounding box center [421, 178] width 195 height 27
drag, startPoint x: 454, startPoint y: 170, endPoint x: 458, endPoint y: 172, distance: 4.6
click at [454, 170] on textarea "إستربس لحم بقري مشوية إستربس رقيقة، مقترنة بالفلفل السوتيه والبصل والجبن الذائب…" at bounding box center [421, 178] width 195 height 27
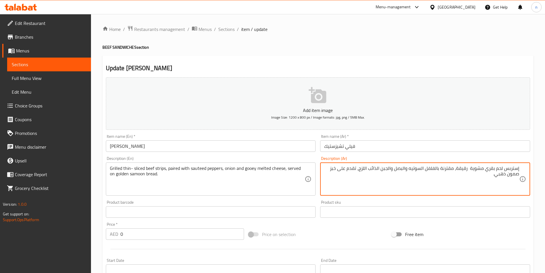
click at [482, 168] on textarea "إستربس لحم بقري مشوية رقيقة، مقترنة بالفلفل السوتيه والبصل والجبن الذائب اللزج،…" at bounding box center [421, 178] width 195 height 27
drag, startPoint x: 469, startPoint y: 168, endPoint x: 473, endPoint y: 171, distance: 5.2
click at [469, 168] on textarea "إستربس لحم بقري مشوية رقيقة، مقترنة بالفلفل السوتيه والبصل والجبن الذائب اللزج،…" at bounding box center [421, 178] width 195 height 27
click at [472, 170] on textarea "إستربس لحم بقري مشوية رقيقة، مقترنة بالفلفل السوتيه والبصل والجبن الذائب اللزج،…" at bounding box center [421, 178] width 195 height 27
click at [470, 172] on textarea "إستربس لحم بقري مشوية رقيقة، مقترنة بالفلفل السوتيه والبصل والجبن الذائب اللزج،…" at bounding box center [421, 178] width 195 height 27
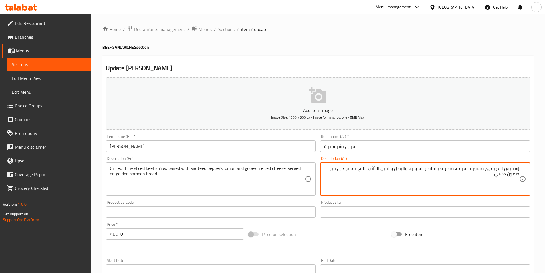
drag, startPoint x: 471, startPoint y: 168, endPoint x: 476, endPoint y: 179, distance: 12.6
click at [471, 168] on textarea "إستربس لحم بقري مشوية رقيقة، مقترنة بالفلفل السوتيه والبصل والجبن الذائب اللزج،…" at bounding box center [421, 178] width 195 height 27
click at [457, 169] on textarea "إستربس لحم بقري مشوية شرائح رقيقة، مقترنة بالفلفل السوتيه والبصل والجبن الذائب …" at bounding box center [421, 178] width 195 height 27
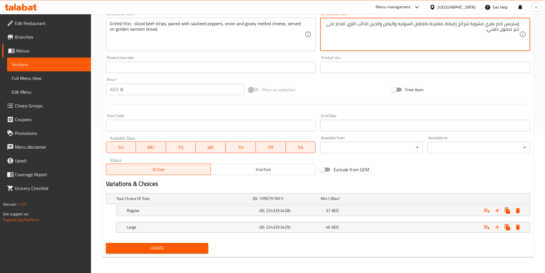
type textarea "إستربس لحم بقري مشوية شرائح رقيقة، مقترنة بالفلفل السوتيه والبصل والجبن الذائب …"
drag, startPoint x: 173, startPoint y: 247, endPoint x: 197, endPoint y: 250, distance: 24.0
click at [173, 247] on span "Update" at bounding box center [158, 248] width 94 height 7
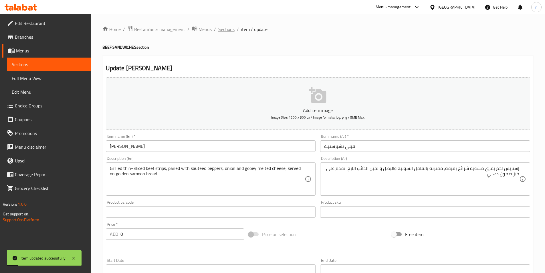
click at [227, 28] on span "Sections" at bounding box center [226, 29] width 16 height 7
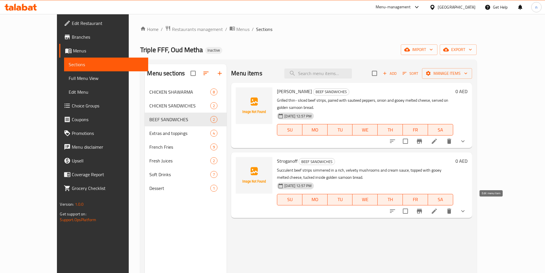
click at [438, 208] on icon at bounding box center [434, 211] width 7 height 7
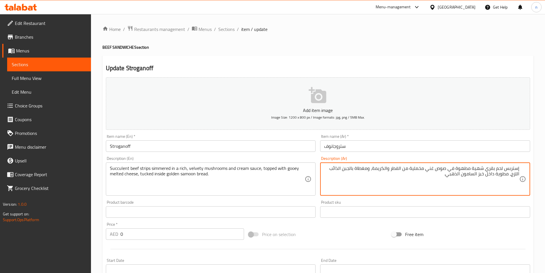
click at [454, 170] on textarea "إستربس لحم بقري شهية مطهوة في صوص غني مخملية من الفطر والكريمة، ومغطاة بالجبن ا…" at bounding box center [421, 178] width 195 height 27
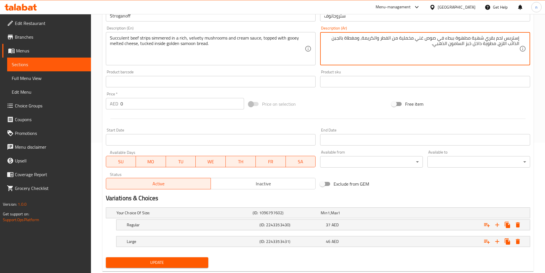
scroll to position [145, 0]
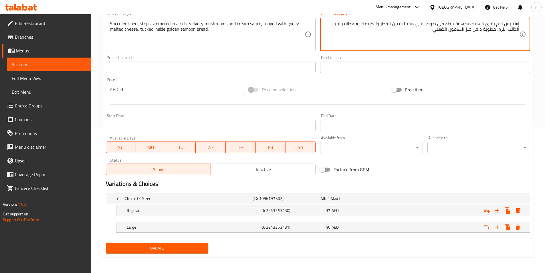
type textarea "إستربس لحم بقري شهية مطهوة ببطء في صوص غني مخملية من الفطر والكريمة، ومغطاة بال…"
drag, startPoint x: 194, startPoint y: 250, endPoint x: 202, endPoint y: 247, distance: 8.9
click at [194, 250] on span "Update" at bounding box center [158, 248] width 94 height 7
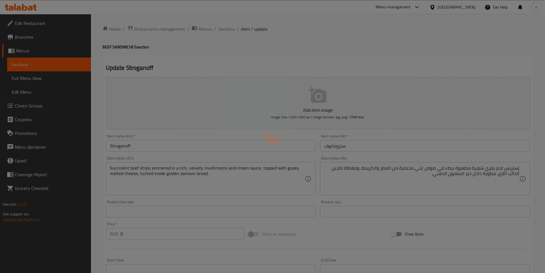
scroll to position [0, 0]
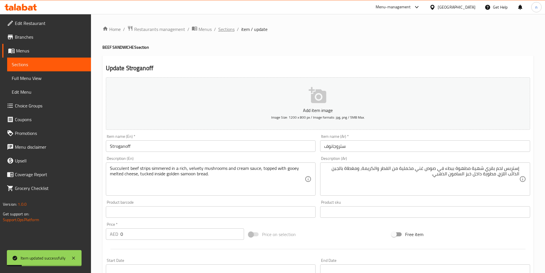
click at [227, 31] on span "Sections" at bounding box center [226, 29] width 16 height 7
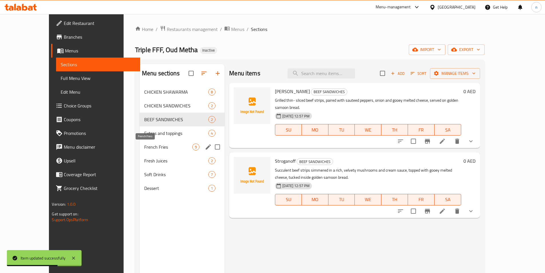
drag, startPoint x: 142, startPoint y: 145, endPoint x: 146, endPoint y: 146, distance: 4.4
click at [144, 145] on span "French Fries" at bounding box center [168, 146] width 48 height 7
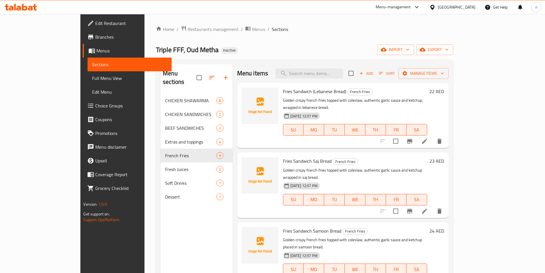
click at [427, 139] on icon at bounding box center [424, 141] width 5 height 5
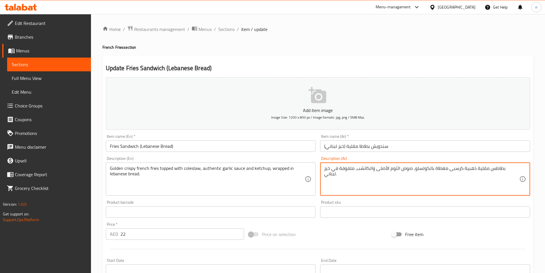
drag, startPoint x: 495, startPoint y: 165, endPoint x: 438, endPoint y: 169, distance: 56.5
click at [502, 168] on textarea "بطاطس مقلية ذهبية كرسبى مغطاة بالكولسلو، صوص الثوم الأصلى والكاتشب، ملفوفة في خ…" at bounding box center [421, 178] width 195 height 27
click at [507, 171] on textarea "بطاطس مقلية ذهبية كرسبى مغطاة بالكولسلو، صوص الثوم الأصلى والكاتشب، ملفوفة في خ…" at bounding box center [421, 178] width 195 height 27
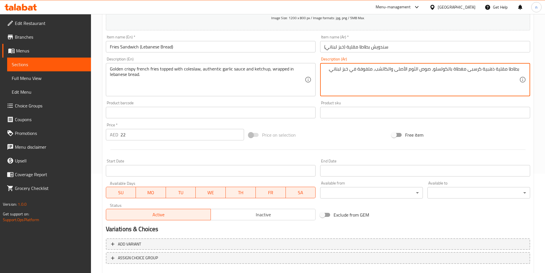
scroll to position [132, 0]
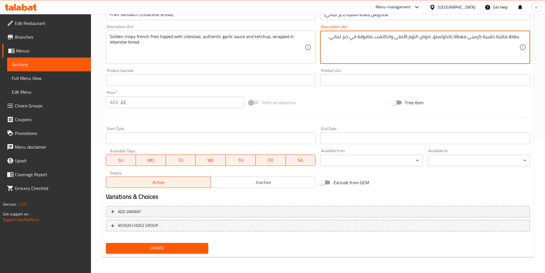
type textarea "بطاطا مقلية ذهبية كرسبى مغطاة بالكولسلو، صوص الثوم الأصلى والكاتشب، ملفوفة في خ…"
click at [193, 249] on span "Update" at bounding box center [158, 248] width 94 height 7
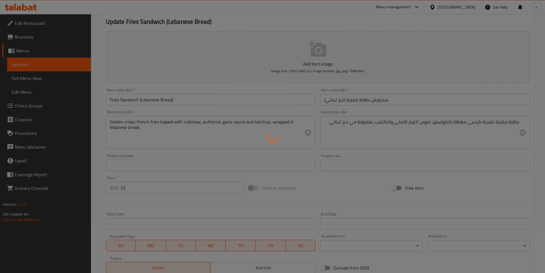
scroll to position [0, 0]
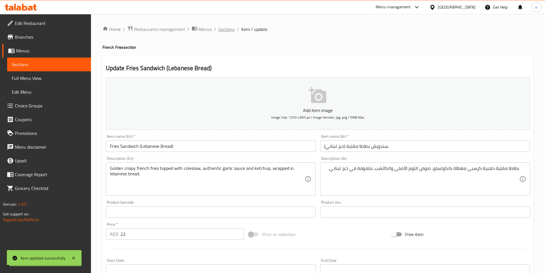
click at [226, 29] on span "Sections" at bounding box center [226, 29] width 16 height 7
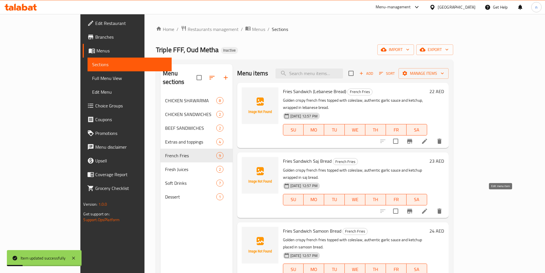
click at [428, 208] on icon at bounding box center [424, 211] width 7 height 7
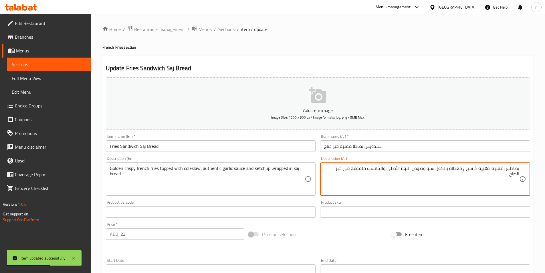
drag, startPoint x: 505, startPoint y: 170, endPoint x: 524, endPoint y: 186, distance: 24.2
click at [507, 170] on textarea "بطاطس مقلية ذهبية كرسبى مغطاة بالكول سلو وصوص الثوم الأصلي والكاتشب ملفوفة في خ…" at bounding box center [421, 178] width 195 height 27
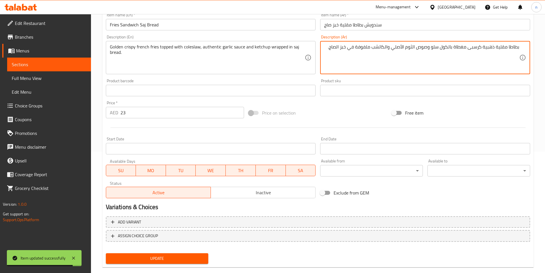
scroll to position [132, 0]
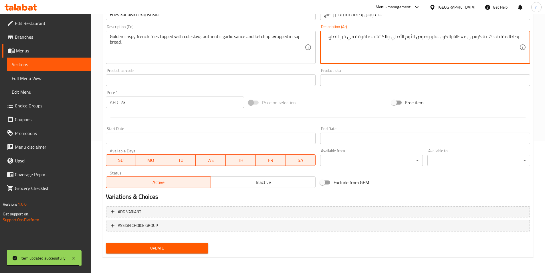
type textarea "بطاطا مقلية ذهبية كرسبى مغطاة بالكول سلو وصوص الثوم الأصلي والكاتشب ملفوفة في خ…"
click at [179, 251] on span "Update" at bounding box center [158, 248] width 94 height 7
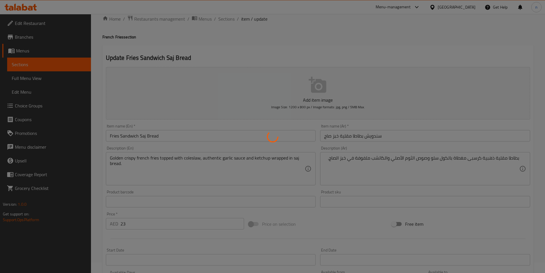
scroll to position [0, 0]
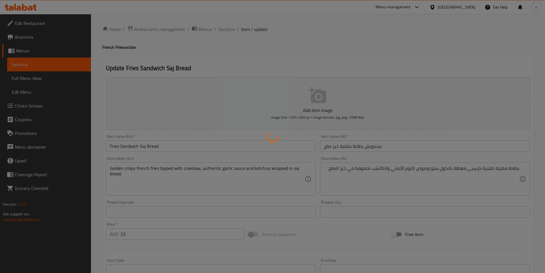
click at [228, 28] on div at bounding box center [272, 136] width 545 height 273
click at [228, 31] on div at bounding box center [272, 136] width 545 height 273
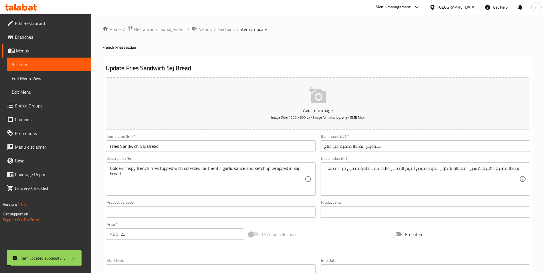
click at [228, 31] on span "Sections" at bounding box center [226, 29] width 16 height 7
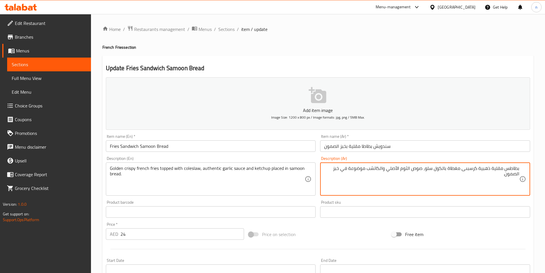
click at [506, 169] on textarea "بطاطس مقلية ذهبية كرسبىى مغطاة بالكول سلو، صوص الثوم الأصلي والكاتشب موضوعة في …" at bounding box center [421, 178] width 195 height 27
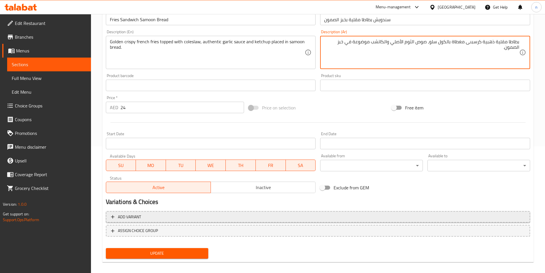
scroll to position [132, 0]
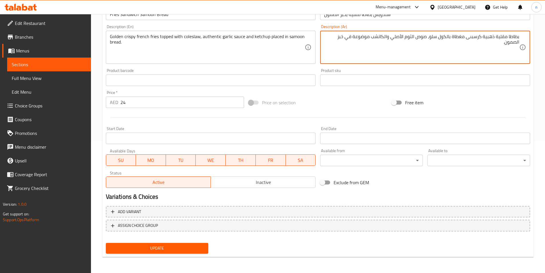
type textarea "بطاطا مقلية ذهبية كرسبىى مغطاة بالكول سلو، صوص الثوم الأصلي والكاتشب موضوعة في …"
click at [167, 247] on span "Update" at bounding box center [158, 248] width 94 height 7
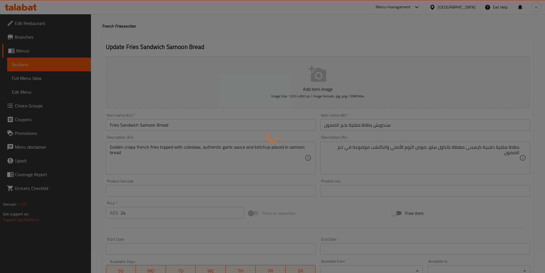
scroll to position [0, 0]
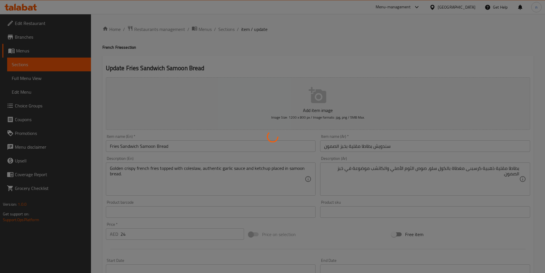
click at [227, 28] on div at bounding box center [272, 136] width 545 height 273
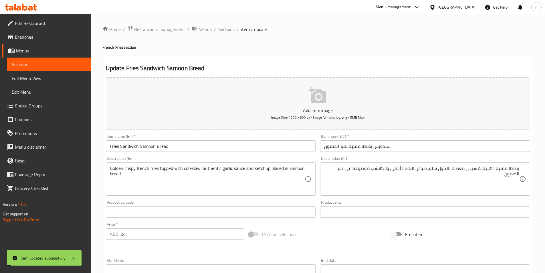
click at [227, 28] on span "Sections" at bounding box center [226, 29] width 16 height 7
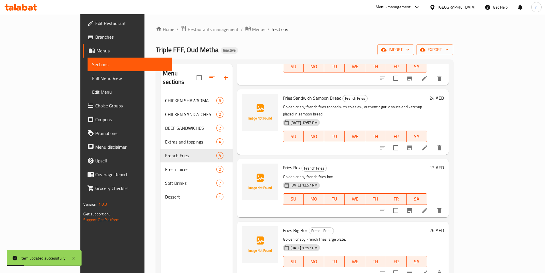
scroll to position [143, 0]
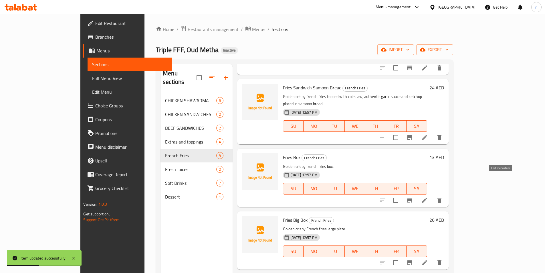
click at [428, 197] on icon at bounding box center [424, 200] width 7 height 7
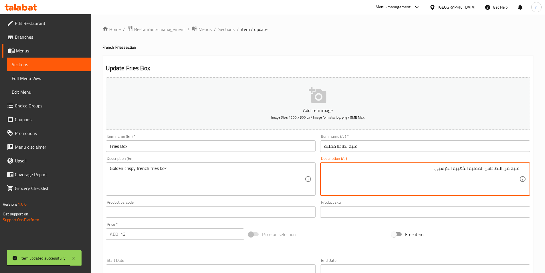
click at [486, 169] on textarea "علبة من البطاطس المقلية الذهبية الكرسبى." at bounding box center [421, 178] width 195 height 27
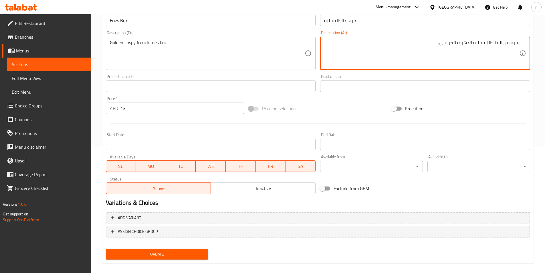
scroll to position [132, 0]
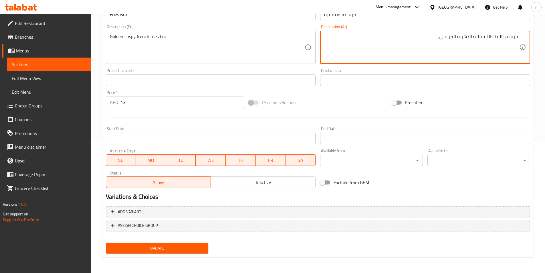
type textarea "علبة من البطاطا المقلية الذهبية الكرسبى."
click at [171, 253] on button "Update" at bounding box center [157, 248] width 103 height 11
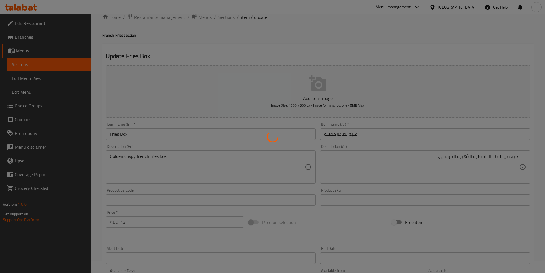
scroll to position [0, 0]
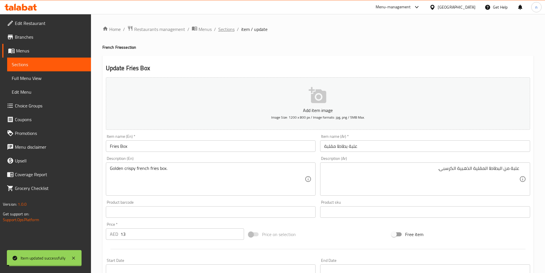
click at [224, 29] on span "Sections" at bounding box center [226, 29] width 16 height 7
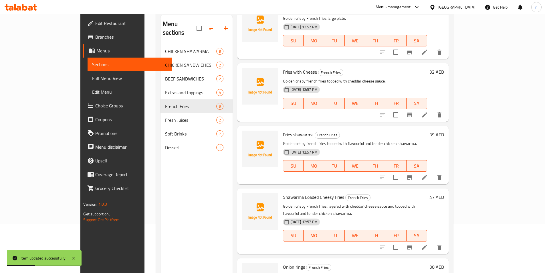
scroll to position [80, 0]
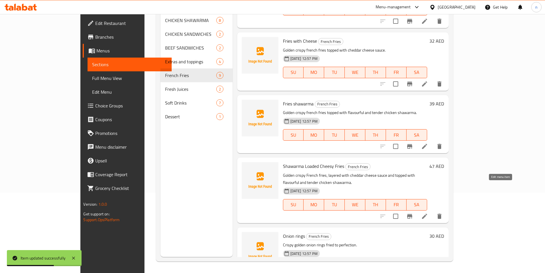
click at [427, 214] on icon at bounding box center [424, 216] width 5 height 5
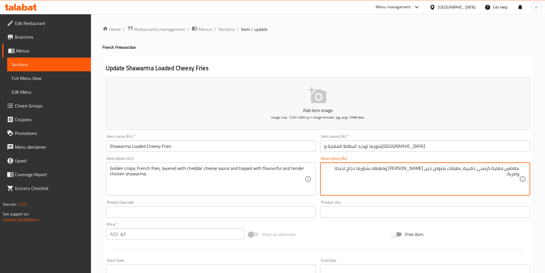
click at [507, 169] on textarea "بطاطس مقلية كرسبى ذهبية، بطبقات بصوص جبن الشيدر ومغطاه بشاورما دجاج لذيذة وطرية." at bounding box center [421, 178] width 195 height 27
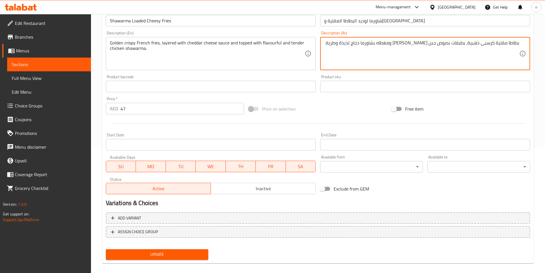
scroll to position [132, 0]
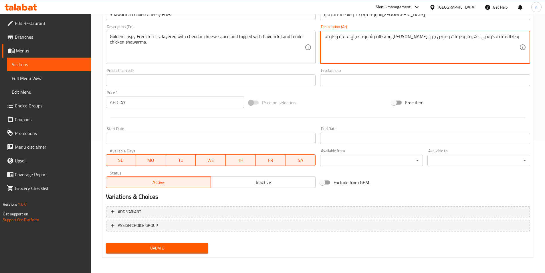
type textarea "بطاطا مقلية كرسبى ذهبية، بطبقات بصوص جبن [PERSON_NAME] ومغطاه بشاورما دجاج لذيذ…"
click at [192, 246] on span "Update" at bounding box center [158, 248] width 94 height 7
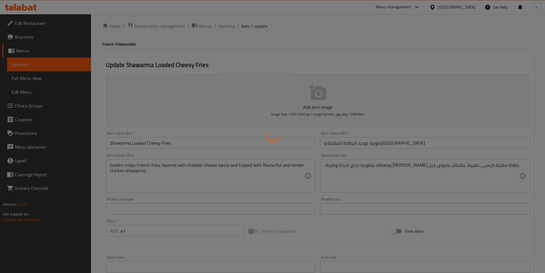
scroll to position [0, 0]
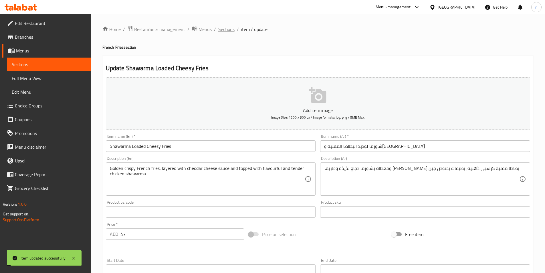
click at [220, 27] on span "Sections" at bounding box center [226, 29] width 16 height 7
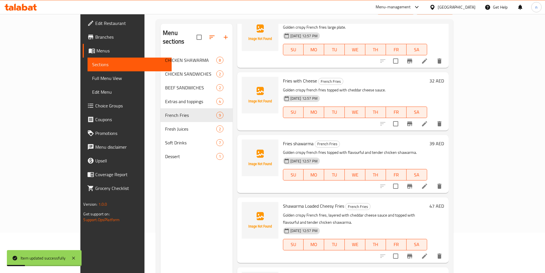
scroll to position [80, 0]
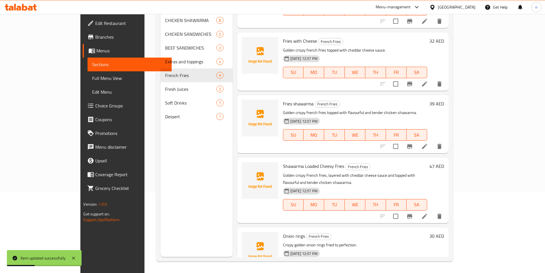
click at [433, 141] on li at bounding box center [425, 146] width 16 height 10
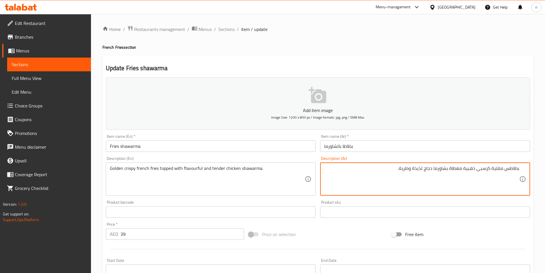
click at [508, 168] on textarea "بطاطس مقلية كرسبى ذهبية مغطاة بشاورما دجاج لذيذة وطرية." at bounding box center [421, 178] width 195 height 27
click at [507, 170] on textarea "بطاطس مقلية كرسبى ذهبية مغطاة بشاورما دجاج لذيذة وطرية." at bounding box center [421, 178] width 195 height 27
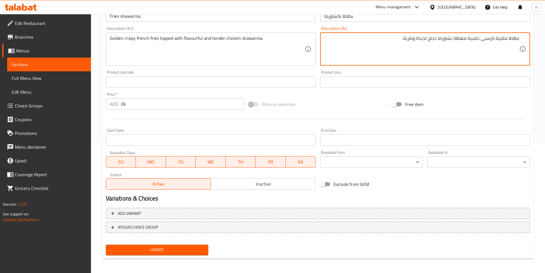
scroll to position [132, 0]
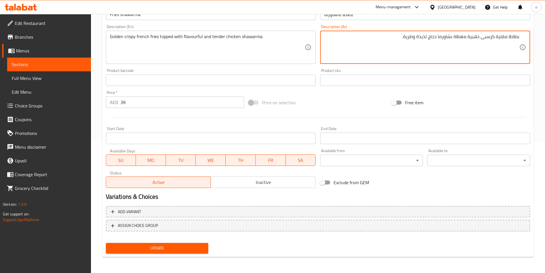
type textarea "بطاطا مقلية كرسبى ذهبية مغطاة بشاورما دجاج لذيذة وطرية."
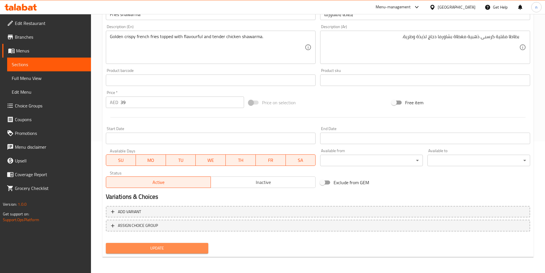
drag, startPoint x: 173, startPoint y: 249, endPoint x: 188, endPoint y: 248, distance: 14.4
click at [174, 249] on span "Update" at bounding box center [158, 248] width 94 height 7
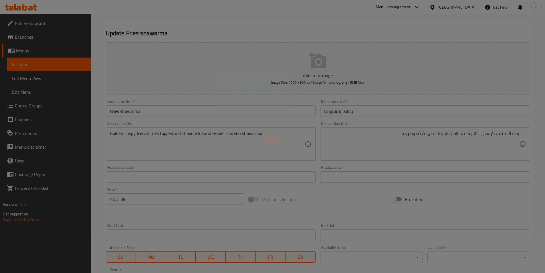
scroll to position [0, 0]
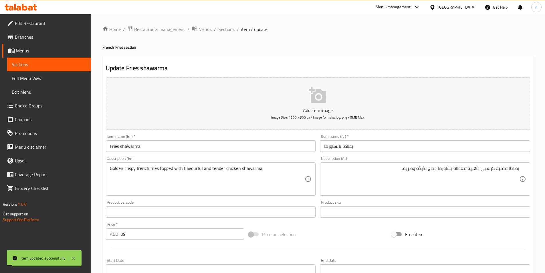
drag, startPoint x: 224, startPoint y: 33, endPoint x: 229, endPoint y: 38, distance: 7.5
click at [225, 33] on span "Sections" at bounding box center [226, 29] width 16 height 7
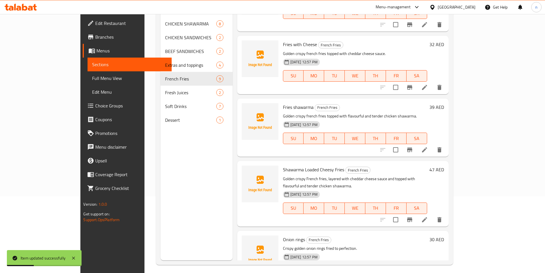
scroll to position [80, 0]
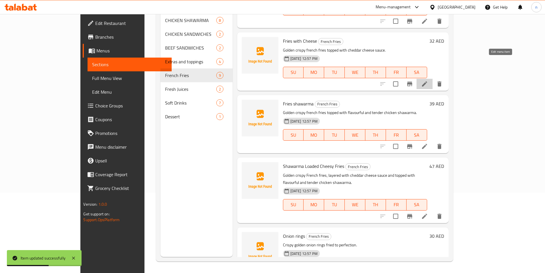
click at [427, 81] on icon at bounding box center [424, 83] width 5 height 5
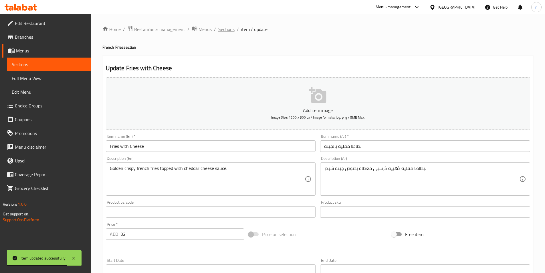
drag, startPoint x: 374, startPoint y: 165, endPoint x: 230, endPoint y: 31, distance: 197.1
click at [230, 31] on span "Sections" at bounding box center [226, 29] width 16 height 7
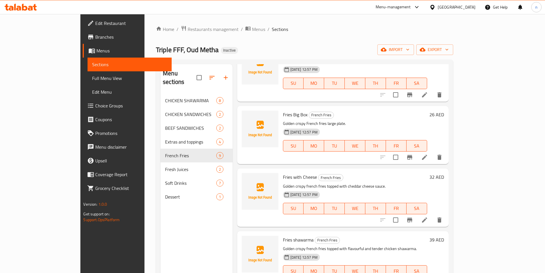
scroll to position [258, 0]
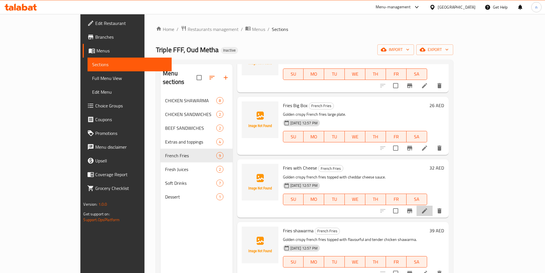
click at [433, 206] on li at bounding box center [425, 211] width 16 height 10
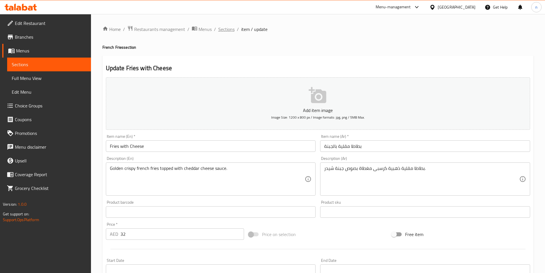
click at [226, 28] on span "Sections" at bounding box center [226, 29] width 16 height 7
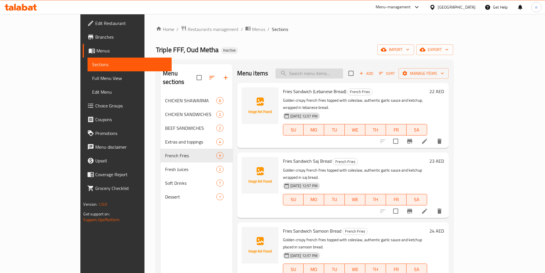
click at [329, 72] on input "search" at bounding box center [310, 73] width 68 height 10
paste input "Fries Big Box"
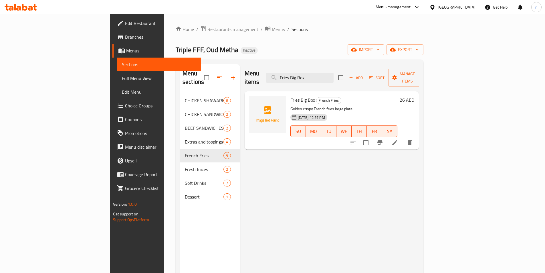
type input "Fries Big Box"
click at [399, 139] on icon at bounding box center [395, 142] width 7 height 7
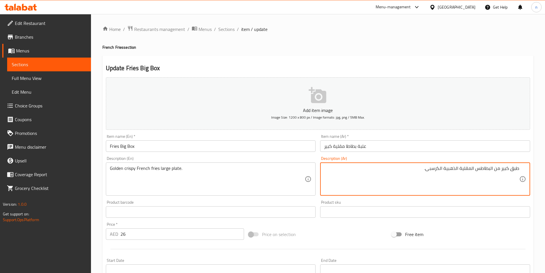
click at [478, 169] on textarea "طبق كبير من البطاطس المقلية الذهبية الكرسبى." at bounding box center [421, 178] width 195 height 27
click at [476, 169] on textarea "طبق كبير من البطاطس المقلية الذهبية الكرسبى." at bounding box center [421, 178] width 195 height 27
click at [477, 169] on textarea "طبق كبير من البطاطس المقلية الذهبية الكرسبى." at bounding box center [421, 178] width 195 height 27
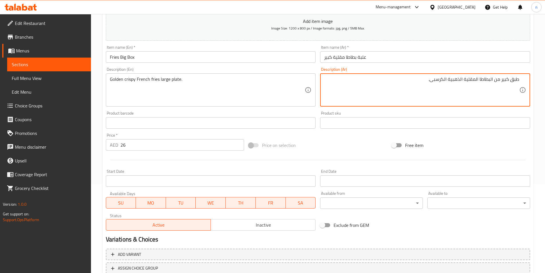
scroll to position [132, 0]
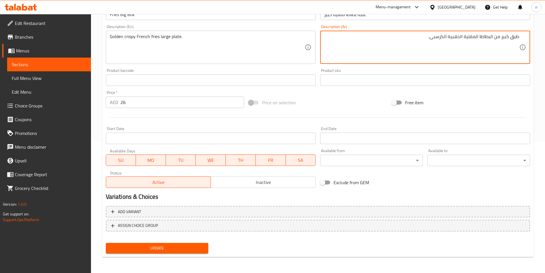
type textarea "طبق كبير من البطاطا المقلية الذهبية الكرسبى."
click at [182, 246] on span "Update" at bounding box center [158, 248] width 94 height 7
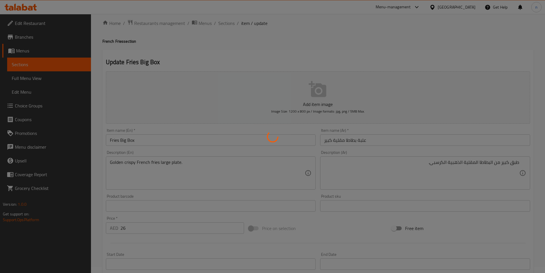
scroll to position [0, 0]
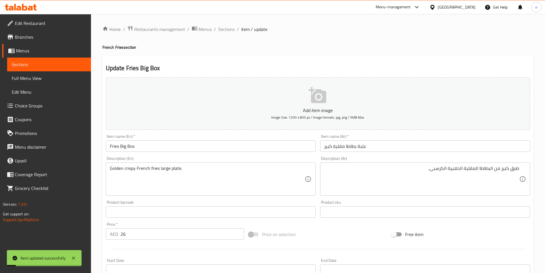
click at [229, 31] on span "Sections" at bounding box center [226, 29] width 16 height 7
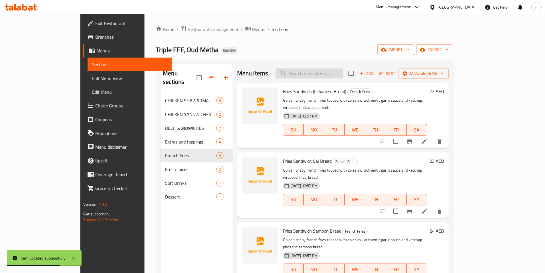
click at [343, 75] on input "search" at bounding box center [310, 73] width 68 height 10
paste input "Triple FFF Shawarma"
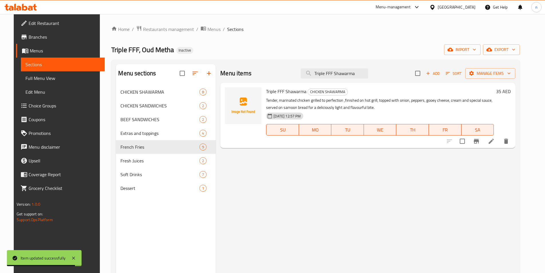
type input "Triple FFF Shawarma"
click at [495, 144] on icon at bounding box center [491, 141] width 7 height 7
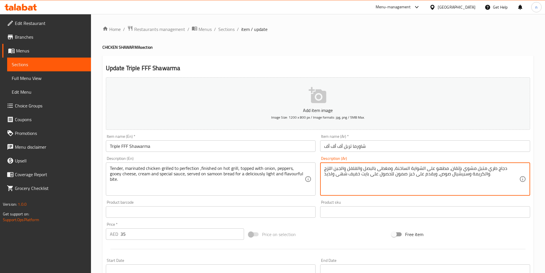
click at [409, 169] on textarea "دجاج طري متبل مشوي بإتقان، مطهو على الشواية الساخنة، ومغطى بالبصل والفلفل والجب…" at bounding box center [421, 178] width 195 height 27
click at [467, 169] on textarea "دجاج طري متبل مشوي بإتقان، مطهو على الشواية الساخنة، ومغطى بالبصل والفلفل والجب…" at bounding box center [421, 178] width 195 height 27
click at [465, 170] on textarea "دجاج طري متبل مشوي بإتقان، مطهو على الشواية الساخنة، ومغطى بالبصل والفلفل والجب…" at bounding box center [421, 178] width 195 height 27
click at [433, 168] on textarea "دجاج طري متبل مشوي الى حد الكمال، مطهو على الشواية الساخنة، ومغطى بالبصل والفلف…" at bounding box center [421, 178] width 195 height 27
click at [397, 167] on textarea "دجاج طري متبل مشوي الى حد الكمال، تنهى على الشواية الساخنة، ومغطى بالبصل والفلف…" at bounding box center [421, 178] width 195 height 27
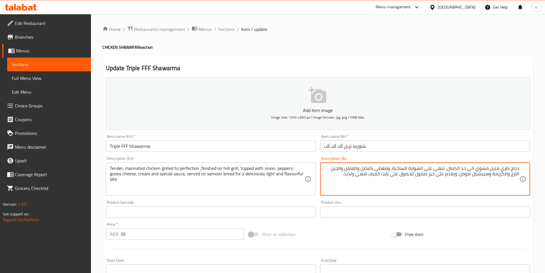
click at [396, 170] on textarea "دجاج طري متبل مشوي الى حد الكمال، تنهى على الشواية الساخنة، ومغطى بالبصل والفلف…" at bounding box center [421, 178] width 195 height 27
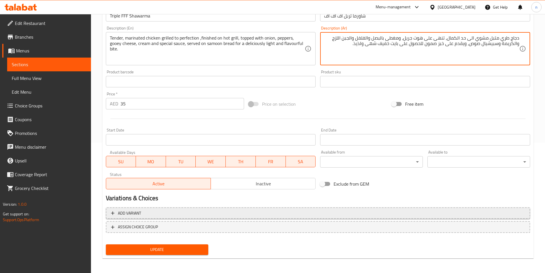
scroll to position [132, 0]
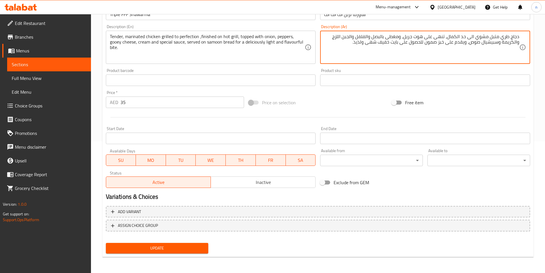
type textarea "دجاج طري متبل مشوي الى حد الكمال، تنهى على هوت جريل، ومغطى بالبصل والفلفل والجب…"
click at [188, 250] on span "Update" at bounding box center [158, 248] width 94 height 7
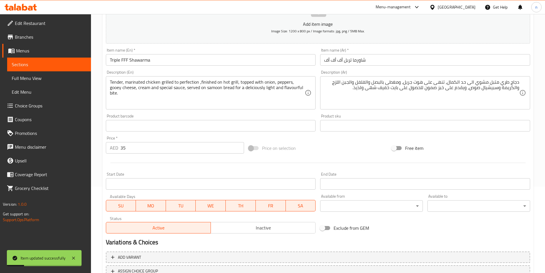
scroll to position [0, 0]
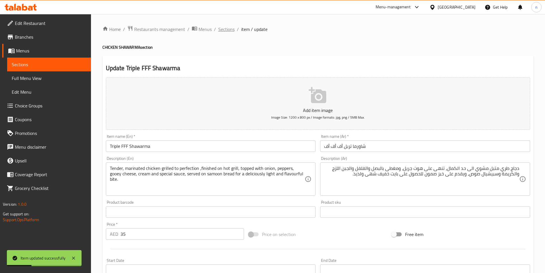
click at [228, 31] on span "Sections" at bounding box center [226, 29] width 16 height 7
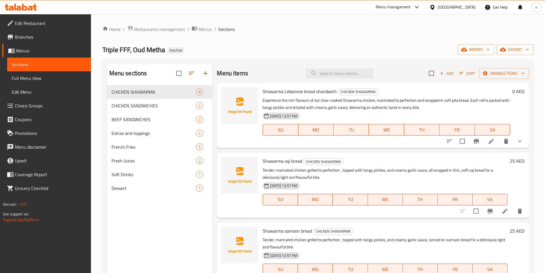
click at [38, 40] on span "Branches" at bounding box center [51, 36] width 72 height 7
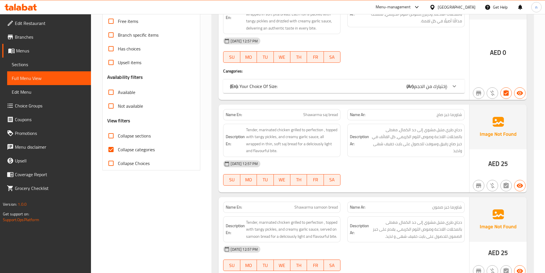
scroll to position [172, 0]
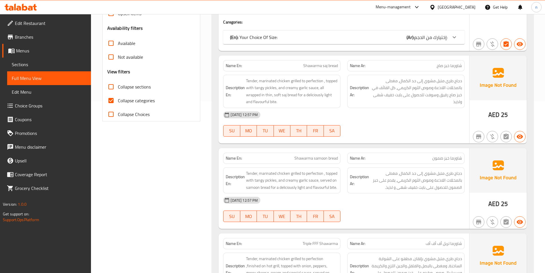
click at [147, 100] on span "Collapse categories" at bounding box center [136, 100] width 37 height 7
click at [118, 100] on input "Collapse categories" at bounding box center [111, 101] width 14 height 14
checkbox input "false"
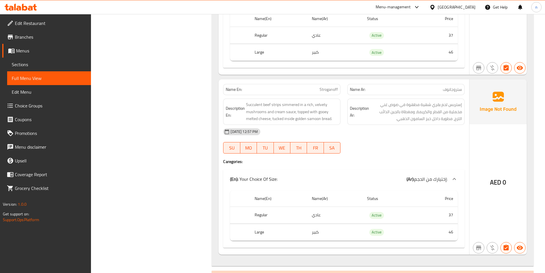
scroll to position [1517, 0]
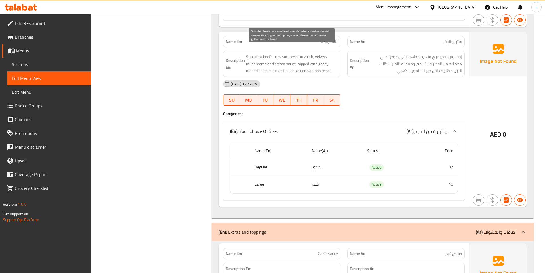
click at [289, 53] on span "Succulent beef strips simmered in a rich, velvety mushrooms and cream sauce, to…" at bounding box center [292, 63] width 92 height 21
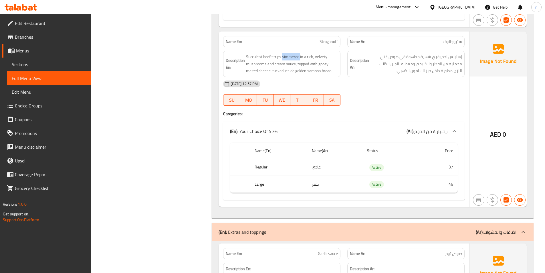
copy span "simmered"
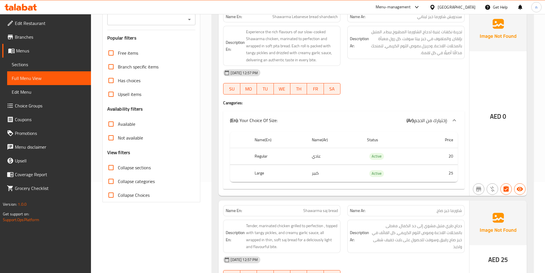
scroll to position [0, 0]
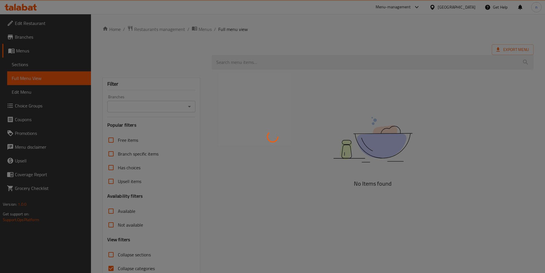
click at [135, 267] on div at bounding box center [272, 136] width 545 height 273
click at [113, 267] on div at bounding box center [272, 136] width 545 height 273
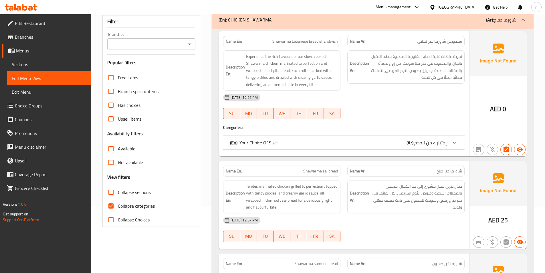
scroll to position [86, 0]
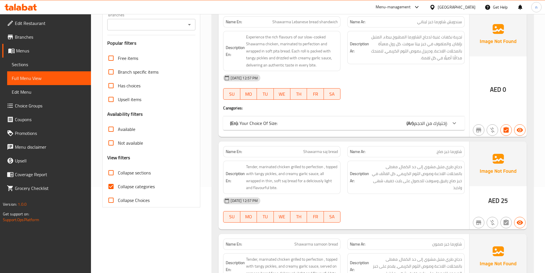
click at [114, 182] on input "Collapse categories" at bounding box center [111, 187] width 14 height 14
checkbox input "false"
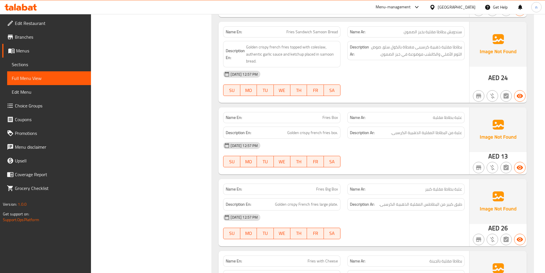
scroll to position [2205, 0]
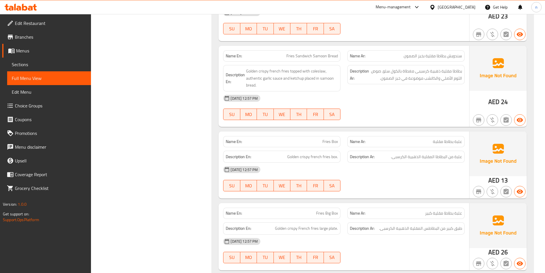
drag, startPoint x: 329, startPoint y: 208, endPoint x: 332, endPoint y: 208, distance: 3.1
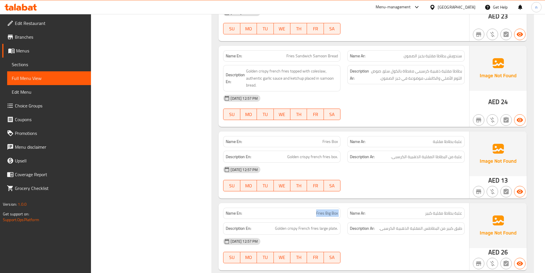
copy span "Fries Big Box"
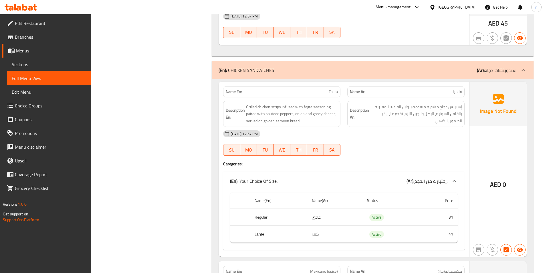
scroll to position [888, 0]
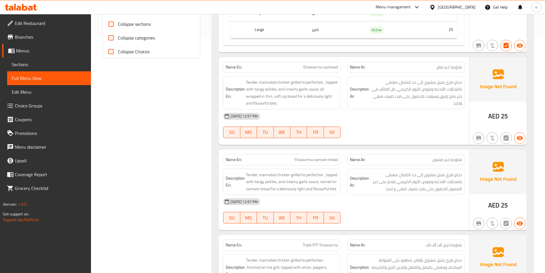
scroll to position [0, 0]
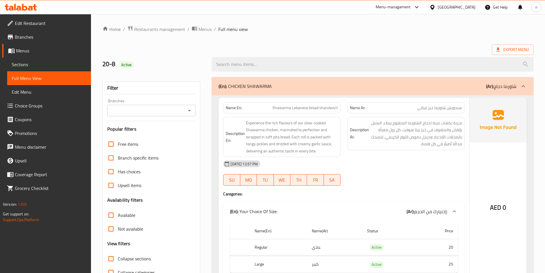
click at [31, 62] on span "Sections" at bounding box center [49, 64] width 75 height 7
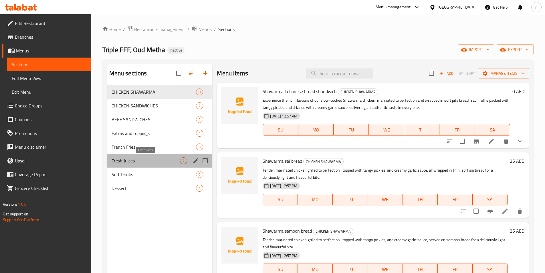
click at [129, 161] on span "Fresh Juices" at bounding box center [146, 160] width 69 height 7
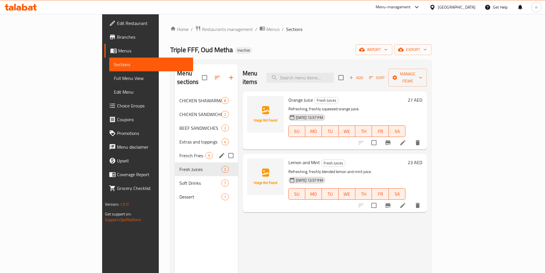
click at [175, 151] on div "French Fries 9" at bounding box center [206, 156] width 63 height 14
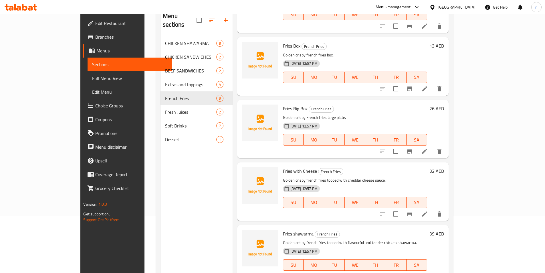
scroll to position [133, 0]
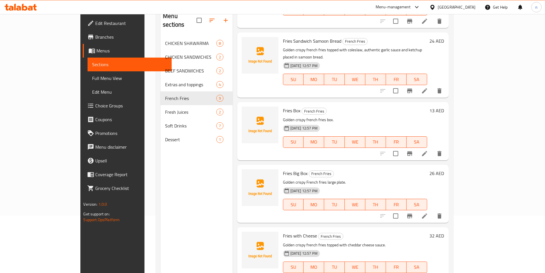
click at [433, 211] on li at bounding box center [425, 216] width 16 height 10
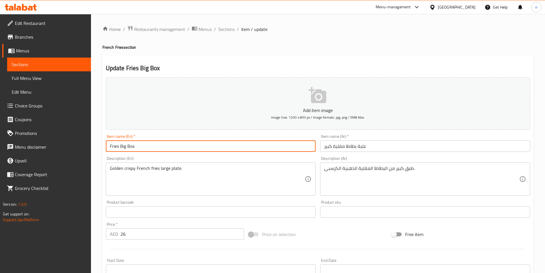
click at [132, 148] on input "Fries Big Box" at bounding box center [211, 145] width 210 height 11
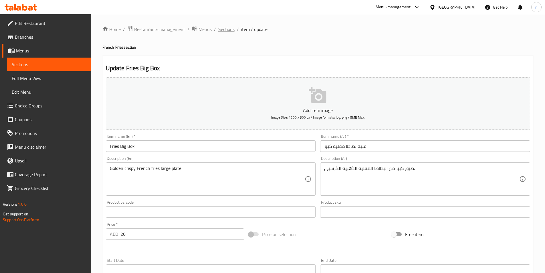
click at [228, 29] on span "Sections" at bounding box center [226, 29] width 16 height 7
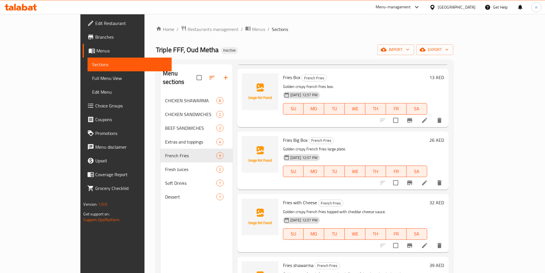
scroll to position [247, 0]
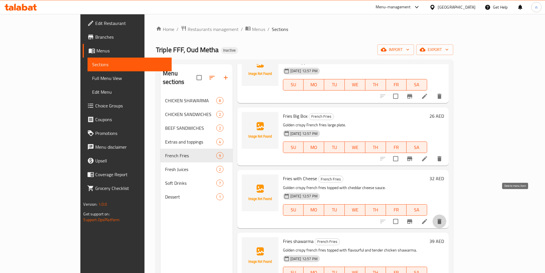
click at [442, 219] on icon "delete" at bounding box center [440, 221] width 4 height 5
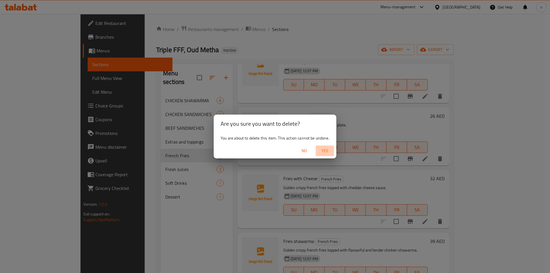
click at [322, 151] on span "Yes" at bounding box center [325, 150] width 14 height 7
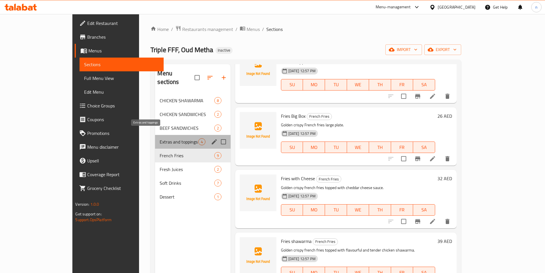
click at [160, 138] on span "Extras and toppings" at bounding box center [179, 141] width 38 height 7
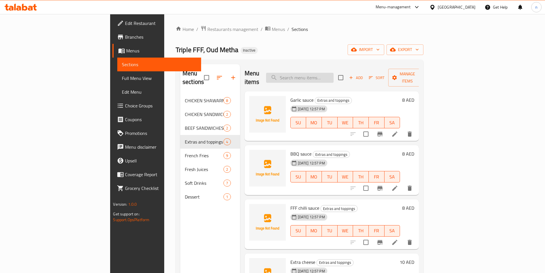
click at [334, 73] on input "search" at bounding box center [300, 78] width 68 height 10
paste input "Fries Sandwich (Lebanese Bread)"
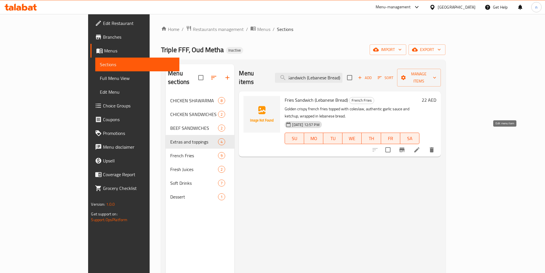
type input "Fries Sandwich (Lebanese Bread)"
click at [420, 147] on icon at bounding box center [417, 149] width 5 height 5
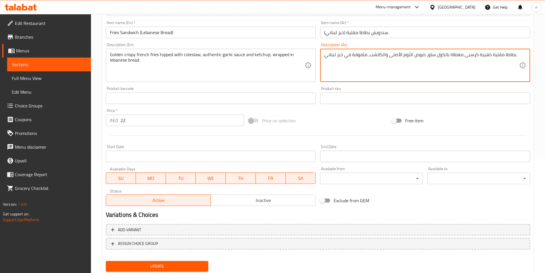
scroll to position [132, 0]
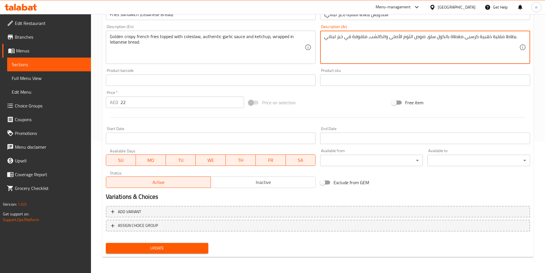
type textarea "بطاطا مقلية ذهبية كرسبى مغطاة بالكول سلو، صوص الثوم الأصلى والكاتشب، ملفوفة في …"
drag, startPoint x: 129, startPoint y: 252, endPoint x: 132, endPoint y: 253, distance: 3.3
click at [129, 252] on span "Update" at bounding box center [158, 248] width 94 height 7
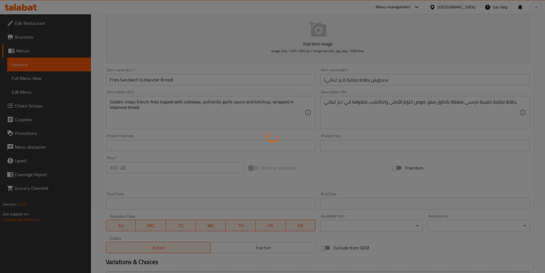
scroll to position [0, 0]
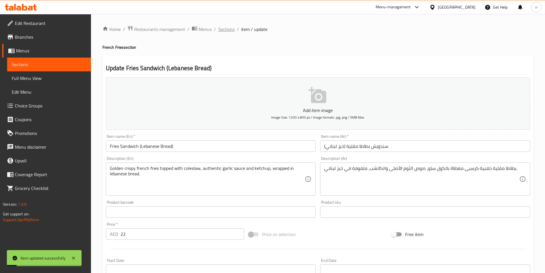
click at [223, 31] on span "Sections" at bounding box center [226, 29] width 16 height 7
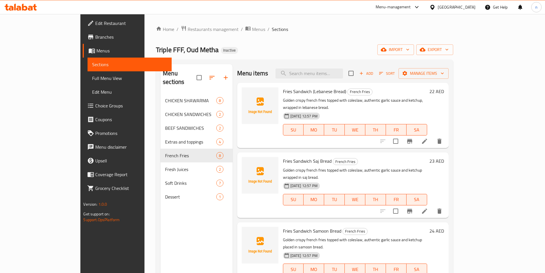
click at [88, 83] on link "Full Menu View" at bounding box center [130, 78] width 84 height 14
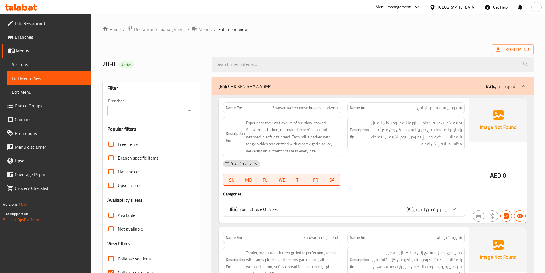
click at [44, 83] on link "Full Menu View" at bounding box center [49, 78] width 84 height 14
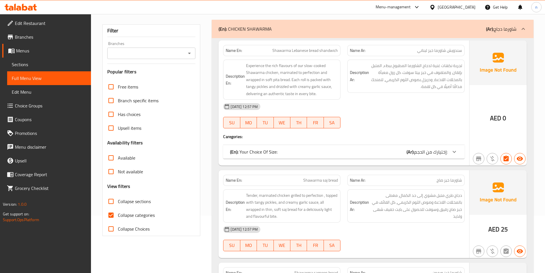
click at [140, 215] on span "Collapse categories" at bounding box center [136, 215] width 37 height 7
click at [118, 215] on input "Collapse categories" at bounding box center [111, 215] width 14 height 14
checkbox input "false"
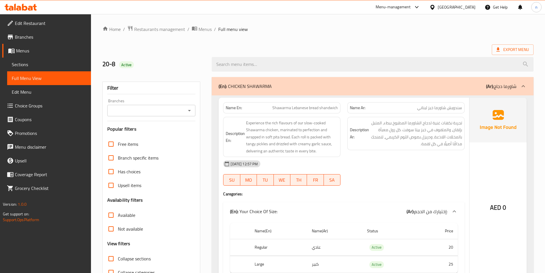
click at [39, 26] on span "Edit Restaurant" at bounding box center [51, 23] width 72 height 7
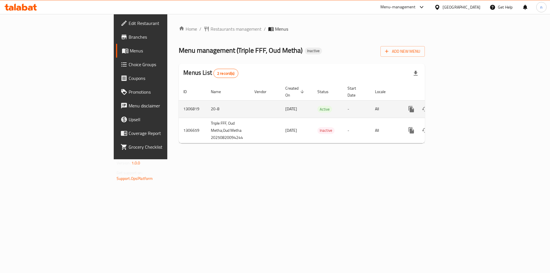
click at [456, 106] on icon "enhanced table" at bounding box center [452, 109] width 7 height 7
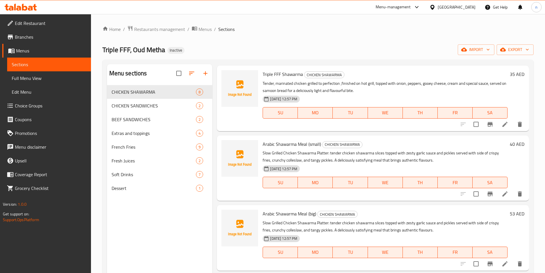
scroll to position [229, 0]
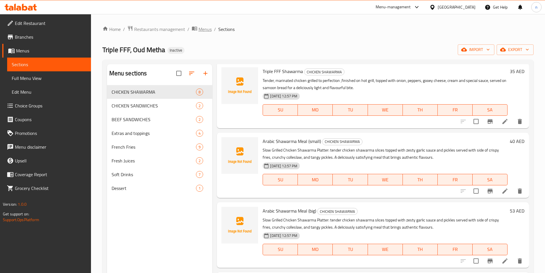
click at [196, 29] on icon "breadcrumb" at bounding box center [194, 29] width 5 height 4
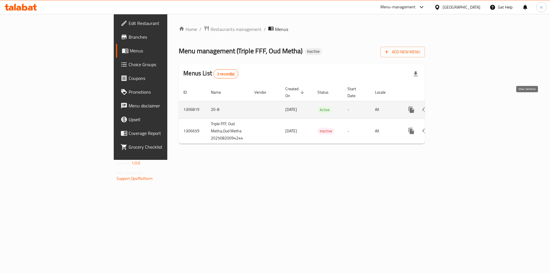
click at [456, 106] on icon "enhanced table" at bounding box center [452, 109] width 7 height 7
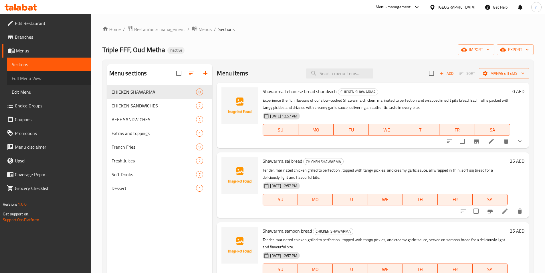
click at [36, 82] on span "Full Menu View" at bounding box center [49, 78] width 75 height 7
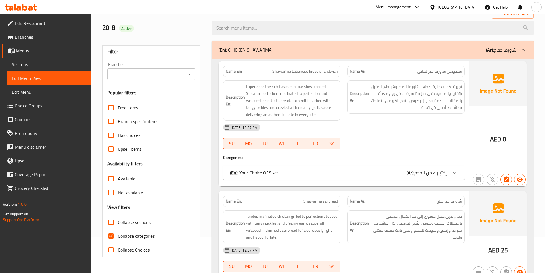
scroll to position [115, 0]
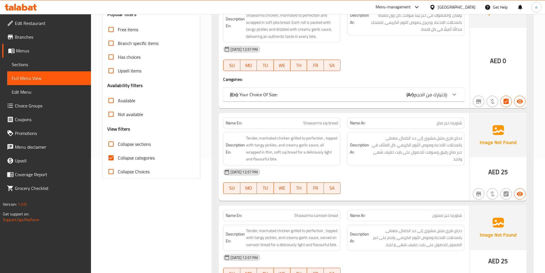
click at [148, 160] on span "Collapse categories" at bounding box center [136, 157] width 37 height 7
click at [118, 160] on input "Collapse categories" at bounding box center [111, 158] width 14 height 14
checkbox input "false"
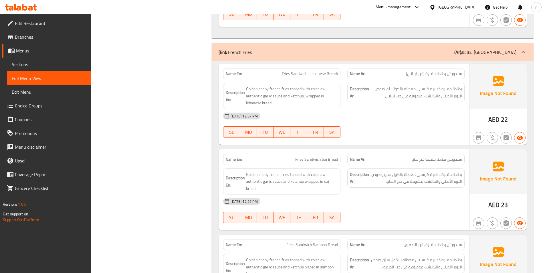
scroll to position [2012, 0]
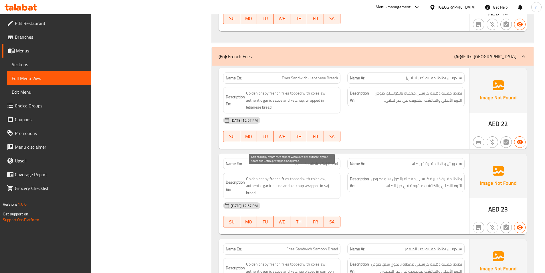
click at [316, 175] on span "Golden crispy french fries topped with coleslaw, authentic garlic sauce and ket…" at bounding box center [292, 185] width 92 height 21
copy span "coleslaw"
drag, startPoint x: 380, startPoint y: 128, endPoint x: 377, endPoint y: 128, distance: 3.1
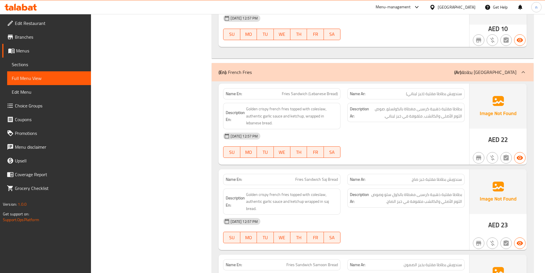
scroll to position [1983, 0]
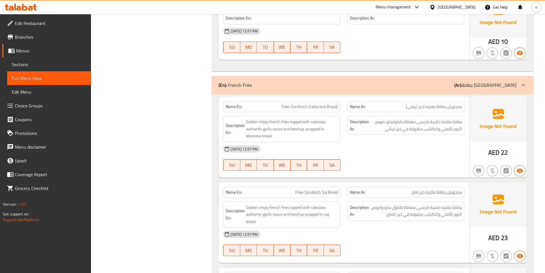
copy span "Fries Sandwich (Lebanese Bread)"
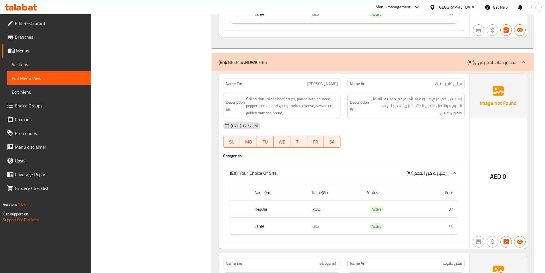
scroll to position [1353, 0]
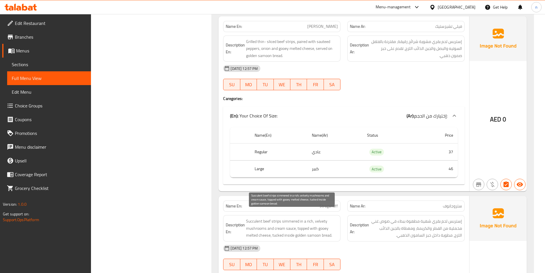
click at [251, 218] on span "Succulent beef strips simmered in a rich, velvety mushrooms and cream sauce, to…" at bounding box center [292, 228] width 92 height 21
copy span "Succulent"
click at [261, 218] on span "Succulent beef strips simmered in a rich, velvety mushrooms and cream sauce, to…" at bounding box center [292, 228] width 92 height 21
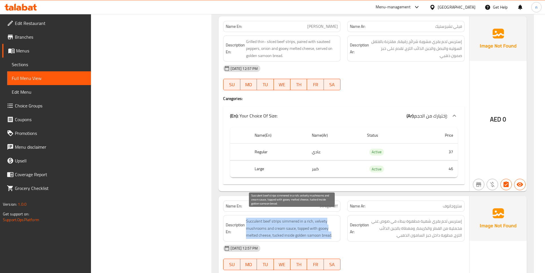
drag, startPoint x: 247, startPoint y: 214, endPoint x: 332, endPoint y: 228, distance: 86.0
click at [332, 228] on span "Succulent beef strips simmered in a rich, velvety mushrooms and cream sauce, to…" at bounding box center [292, 228] width 92 height 21
copy span "Succulent beef strips simmered in a rich, velvety mushrooms and cream sauce, to…"
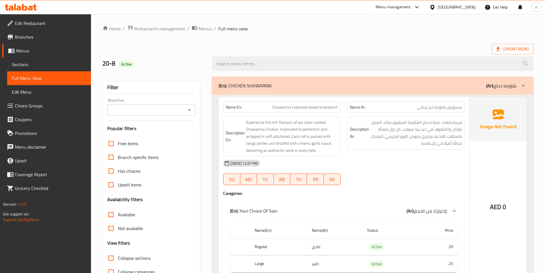
scroll to position [0, 0]
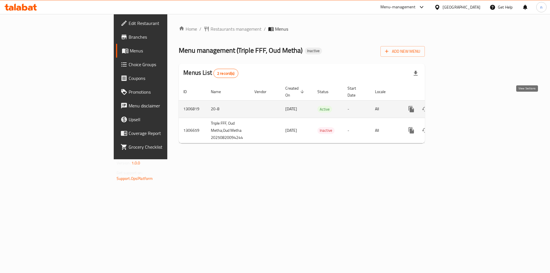
click at [459, 102] on link "enhanced table" at bounding box center [452, 109] width 14 height 14
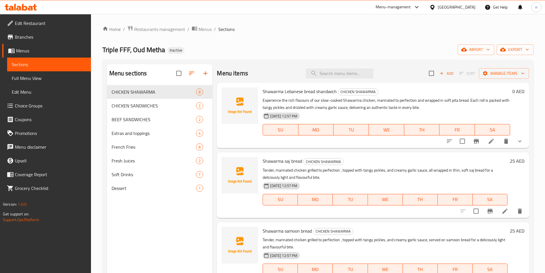
click at [39, 82] on link "Full Menu View" at bounding box center [49, 78] width 84 height 14
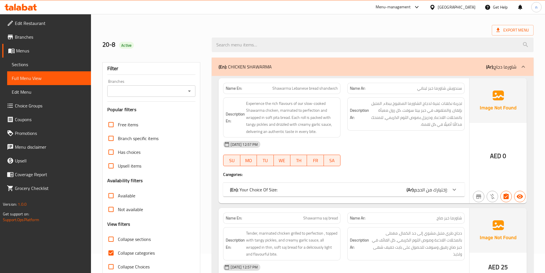
scroll to position [57, 0]
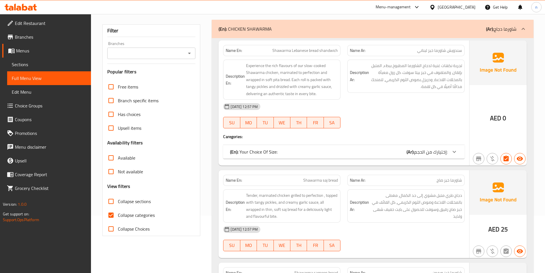
click at [134, 218] on span "Collapse categories" at bounding box center [136, 215] width 37 height 7
click at [118, 218] on input "Collapse categories" at bounding box center [111, 215] width 14 height 14
checkbox input "false"
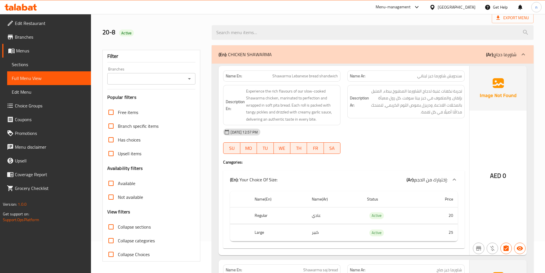
scroll to position [0, 0]
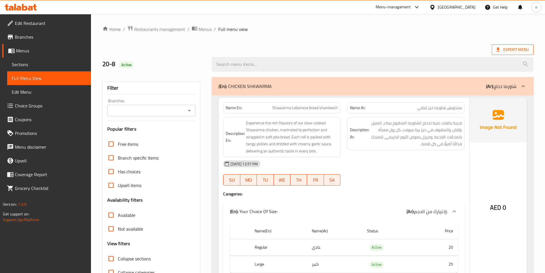
click at [508, 47] on span "Export Menu" at bounding box center [513, 49] width 33 height 7
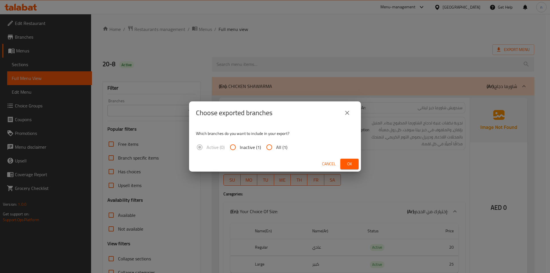
click at [273, 149] on input "All (1)" at bounding box center [269, 147] width 14 height 14
radio input "true"
click at [344, 161] on button "Ok" at bounding box center [349, 164] width 18 height 11
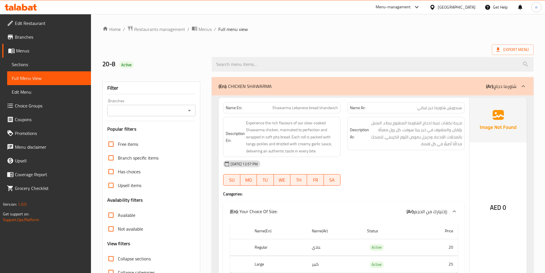
click at [31, 22] on span "Edit Restaurant" at bounding box center [51, 23] width 72 height 7
